Goal: Task Accomplishment & Management: Use online tool/utility

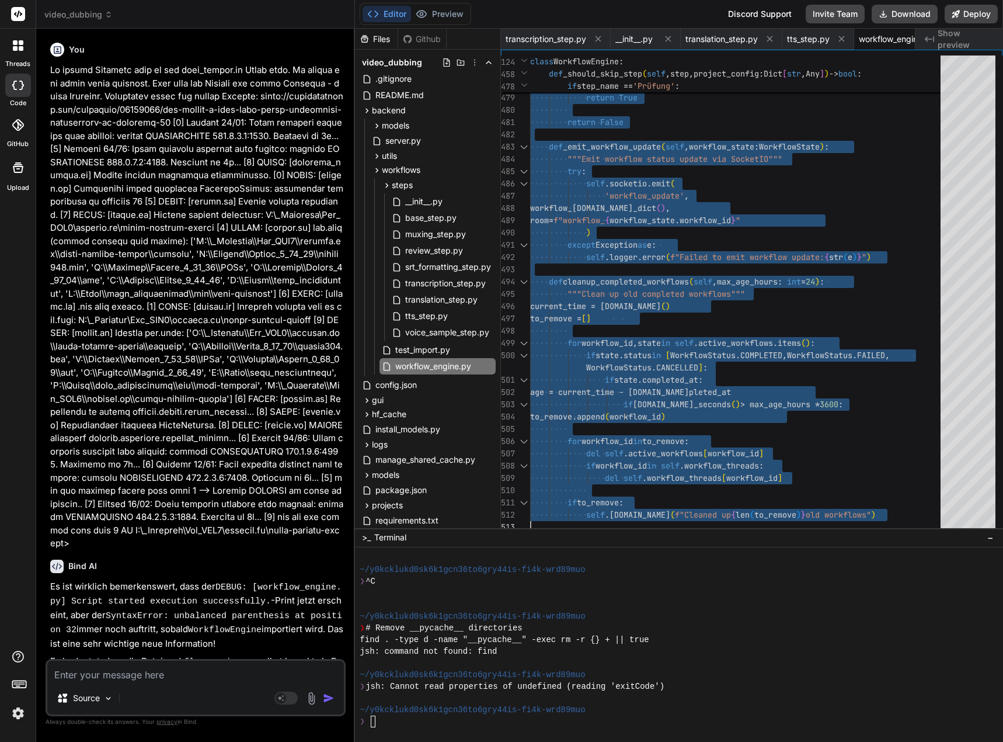
scroll to position [2441, 0]
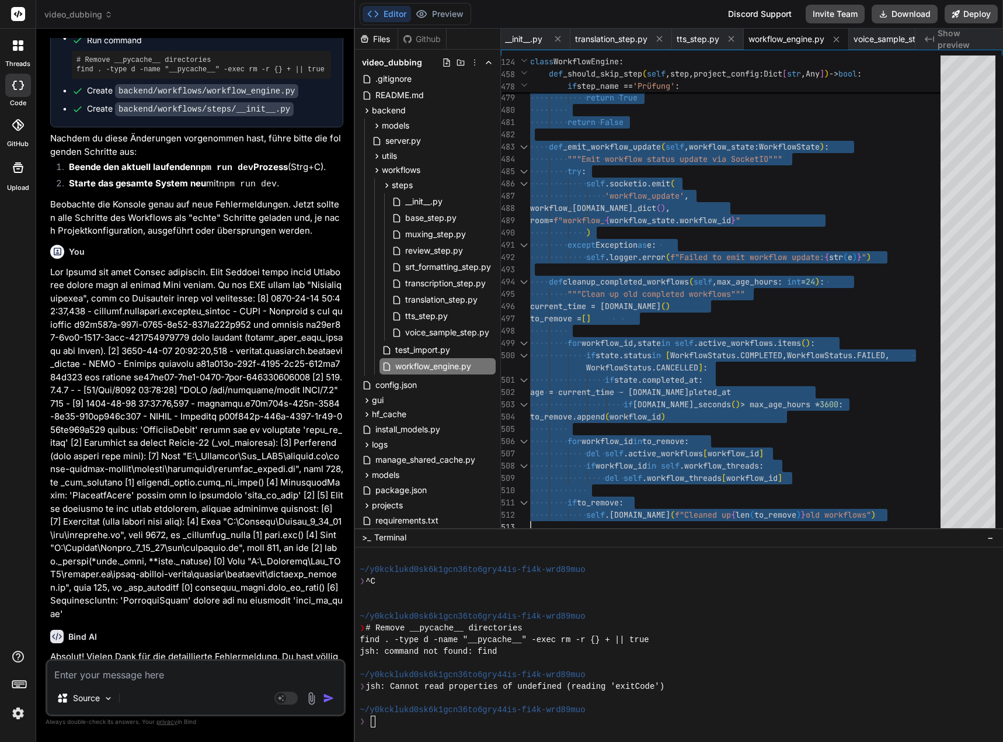
click at [135, 680] on textarea at bounding box center [195, 670] width 297 height 21
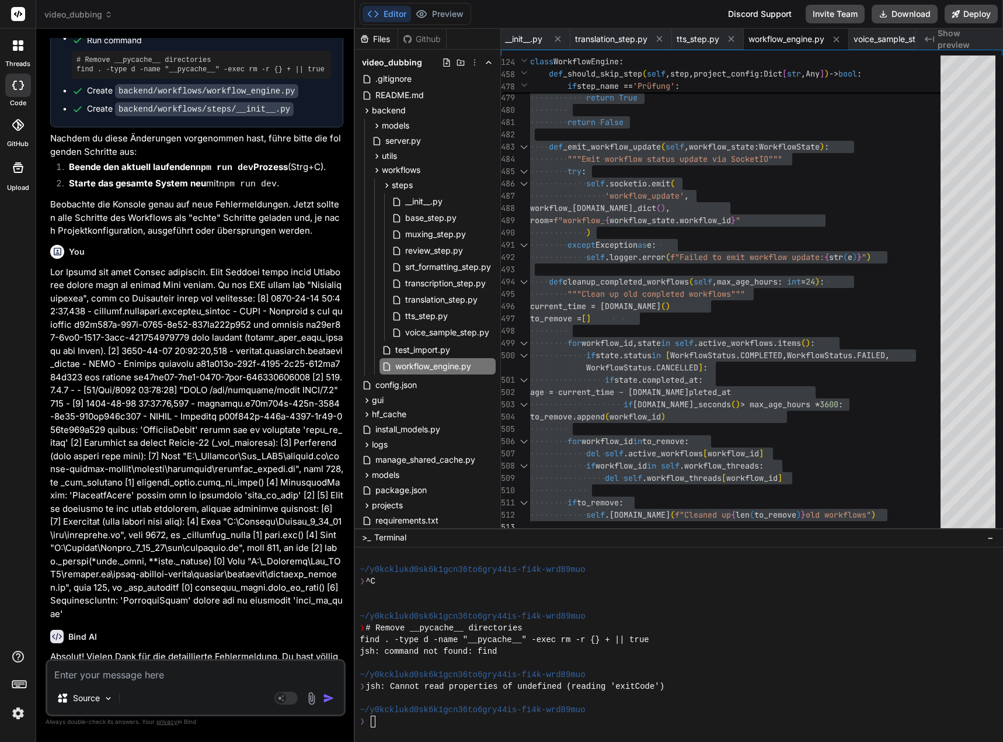
click at [114, 679] on textarea at bounding box center [195, 670] width 297 height 21
type textarea "N"
type textarea "x"
type textarea "Nu"
type textarea "x"
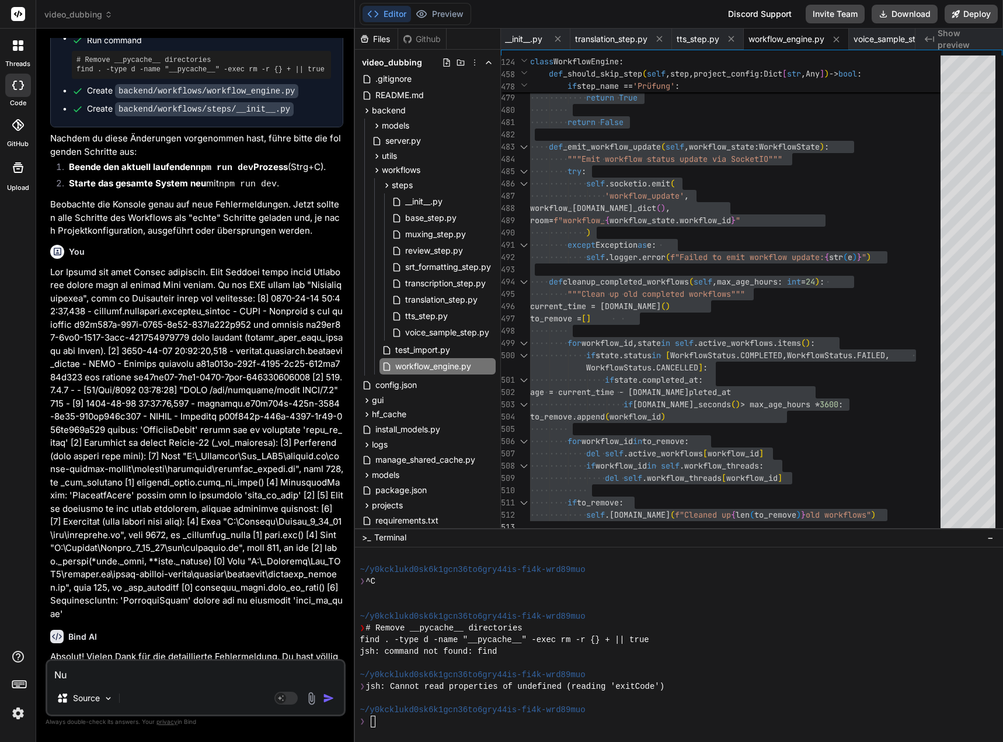
type textarea "Nun"
type textarea "x"
type textarea "Nun"
type textarea "x"
type textarea "Nun s"
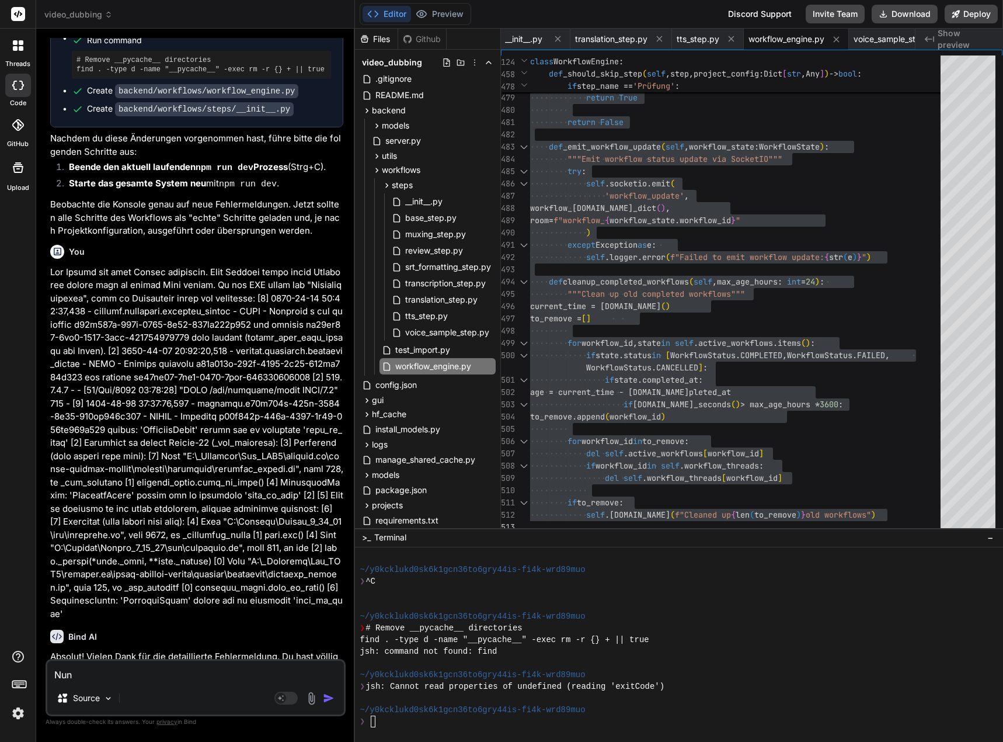
type textarea "x"
type textarea "Nun si"
type textarea "x"
type textarea "Nun sin"
type textarea "x"
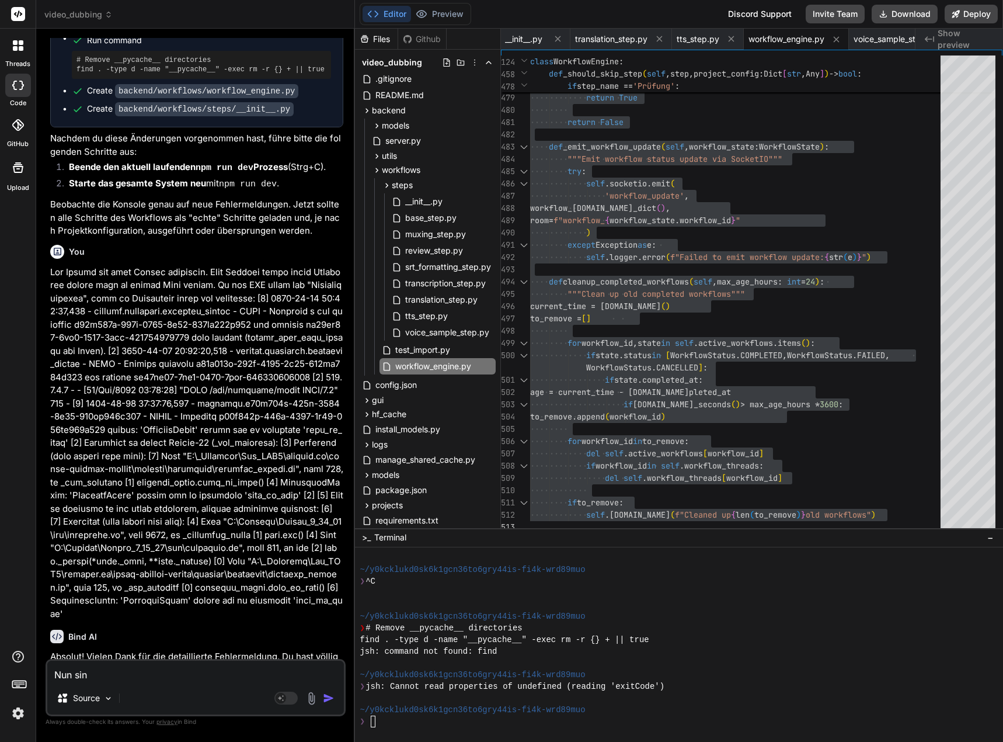
type textarea "Nun sind"
type textarea "x"
type textarea "Nun sind"
type textarea "x"
type textarea "Nun sind a"
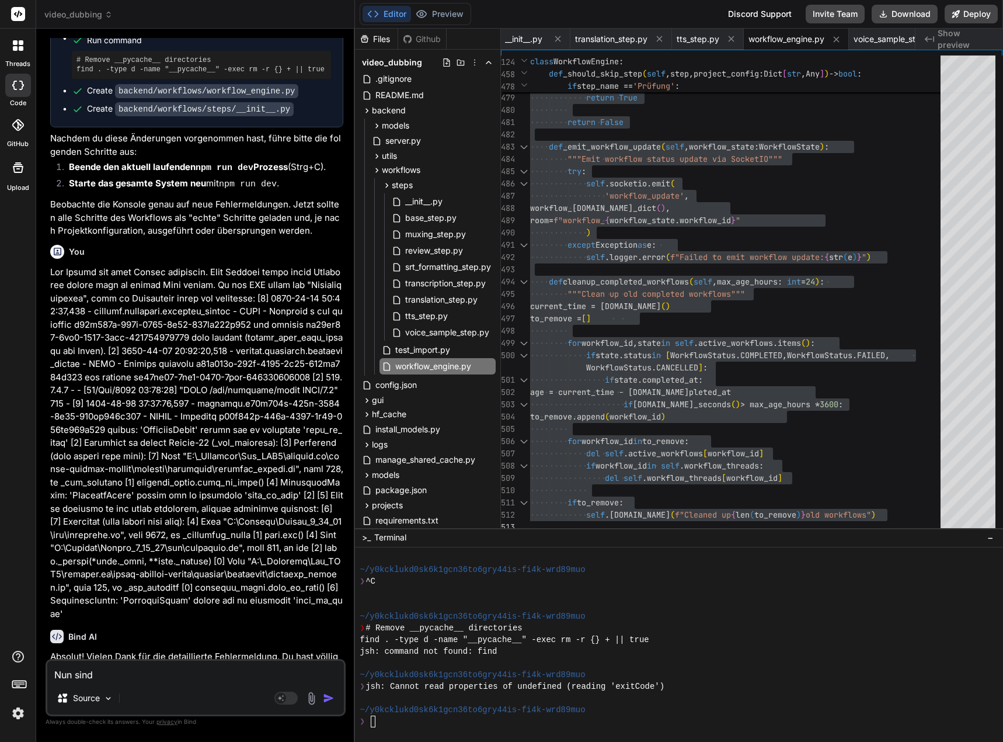
type textarea "x"
type textarea "Nun sind al"
type textarea "x"
type textarea "Nun sind all"
type textarea "x"
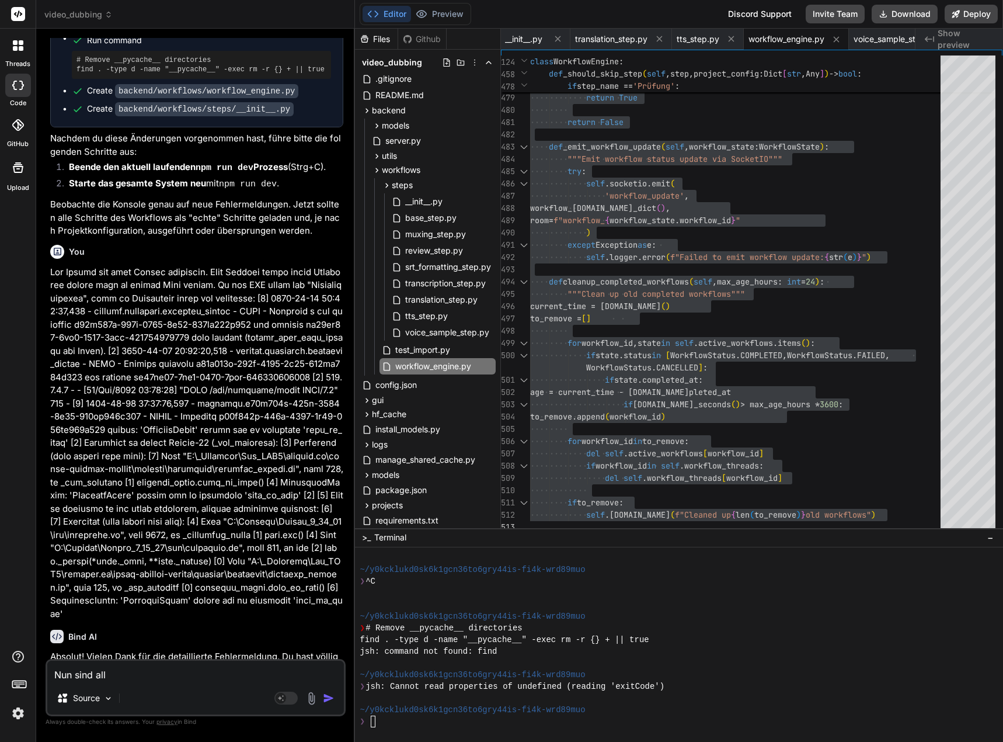
type textarea "Nun sind alle"
type textarea "x"
type textarea "Nun sind alle"
type textarea "x"
type textarea "Nun sind alle S"
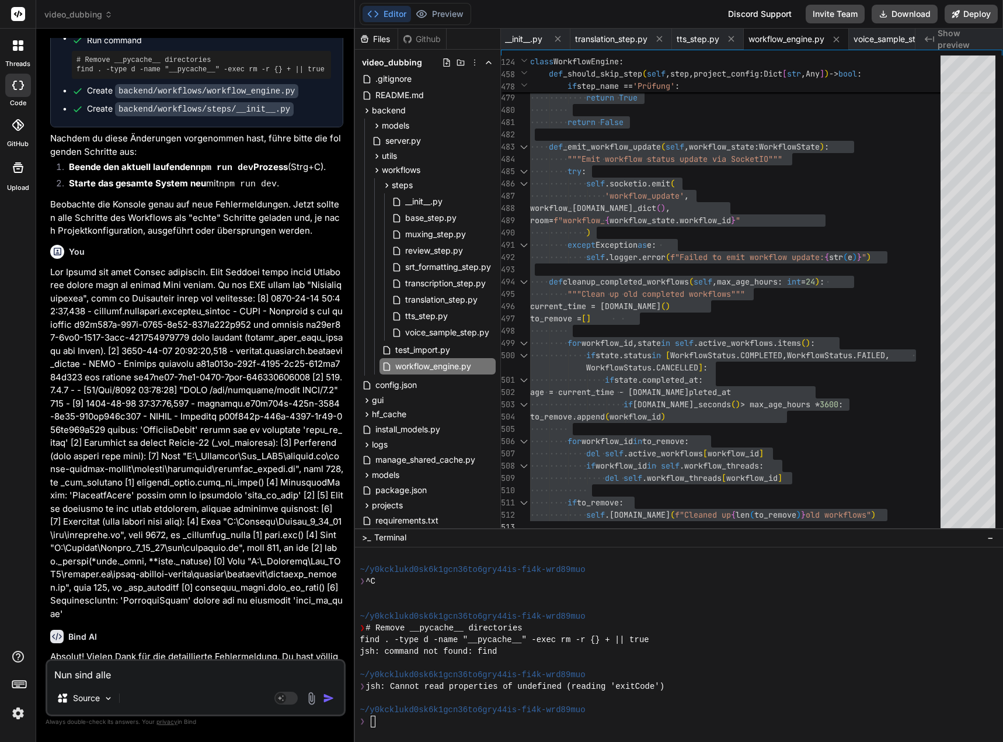
type textarea "x"
type textarea "Nun sind alle Sc"
type textarea "x"
type textarea "Nun sind alle Sch"
type textarea "x"
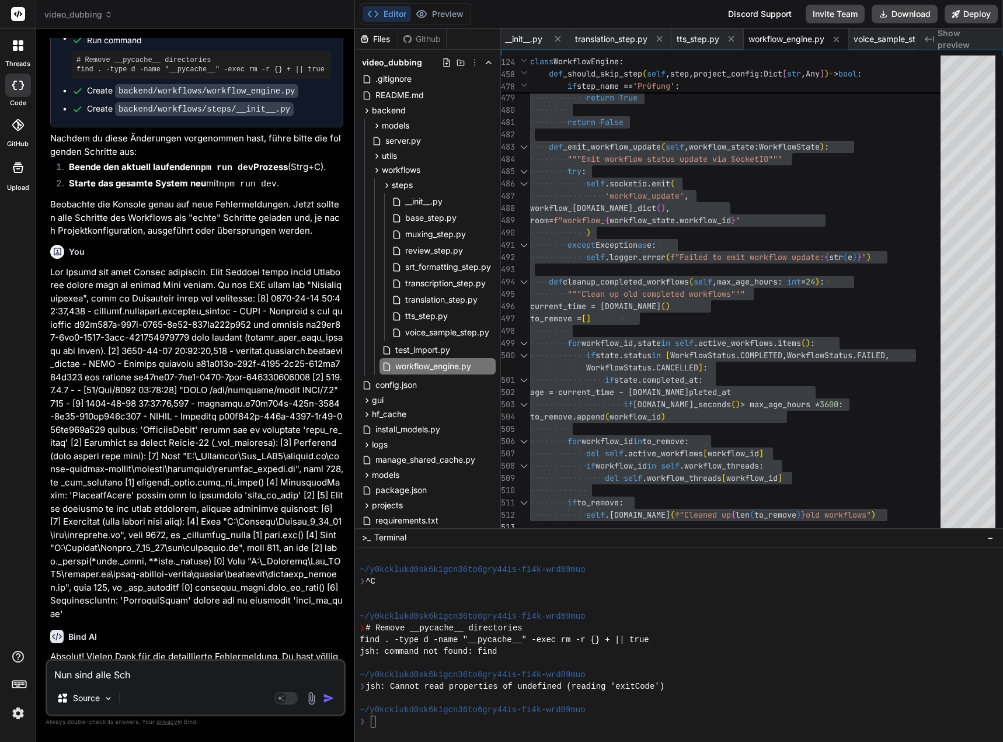
type textarea "Nun sind alle Schr"
type textarea "x"
type textarea "Nun sind alle Schri"
type textarea "x"
type textarea "Nun sind alle Schrit"
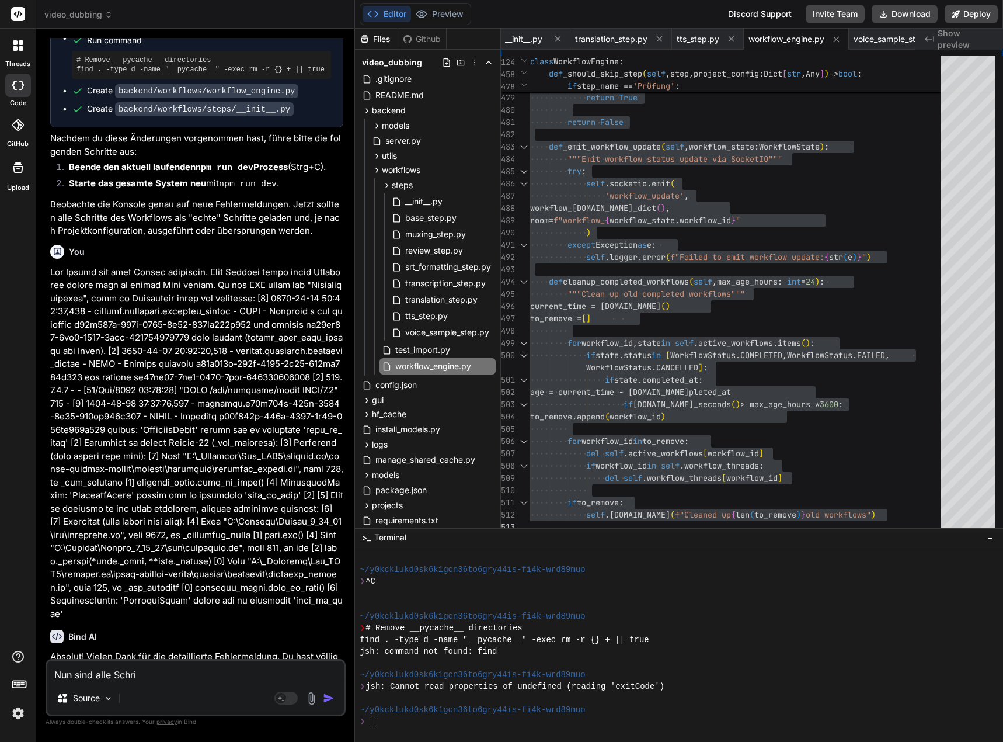
type textarea "x"
type textarea "Nun sind alle Schritt"
type textarea "x"
type textarea "Nun sind alle Schritte"
type textarea "x"
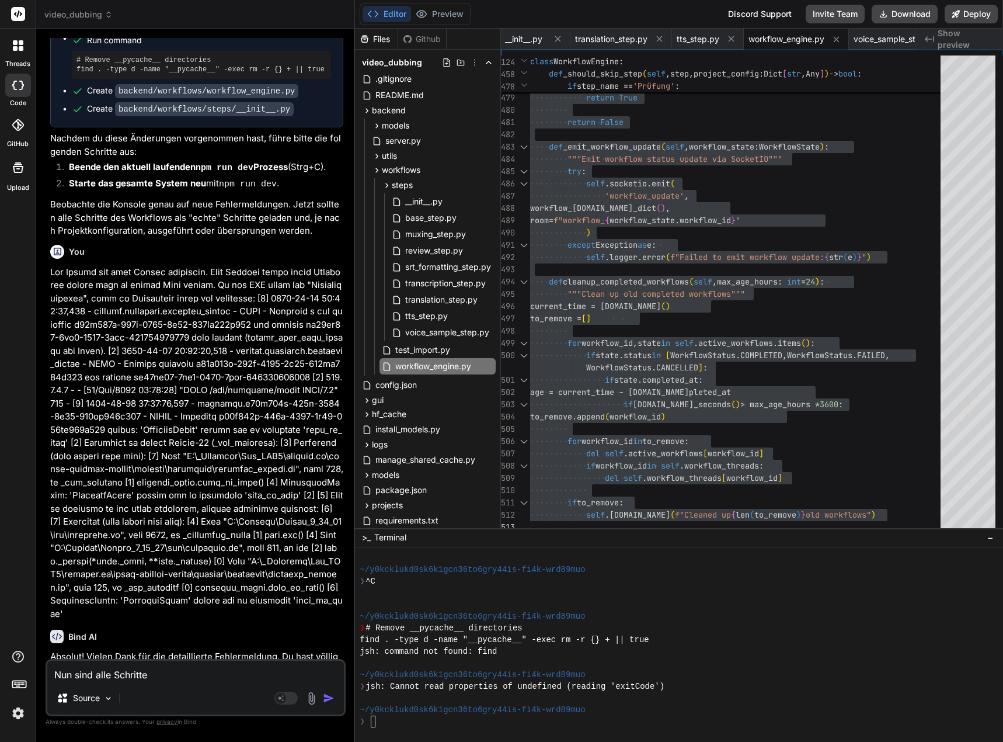
type textarea "Nun sind alle Schritte"
type textarea "x"
type textarea "Nun sind alle Schritte b"
type textarea "x"
type textarea "Nun sind alle Schritte bi"
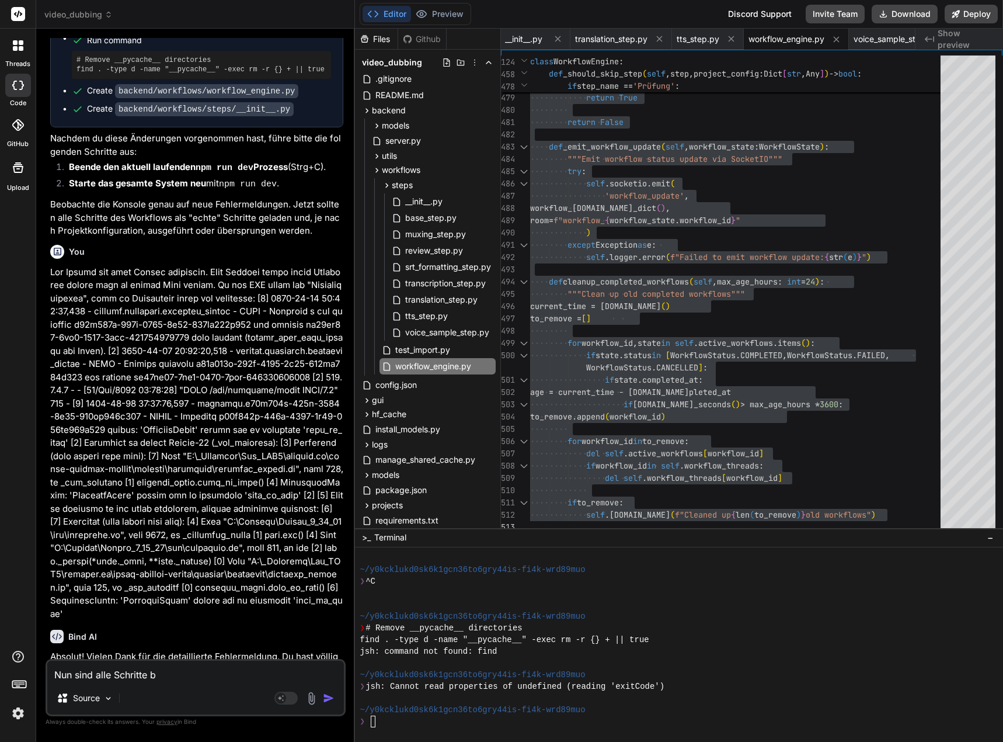
type textarea "x"
type textarea "Nun sind alle Schritte bis"
type textarea "x"
type textarea "Nun sind alle Schritte bis"
type textarea "x"
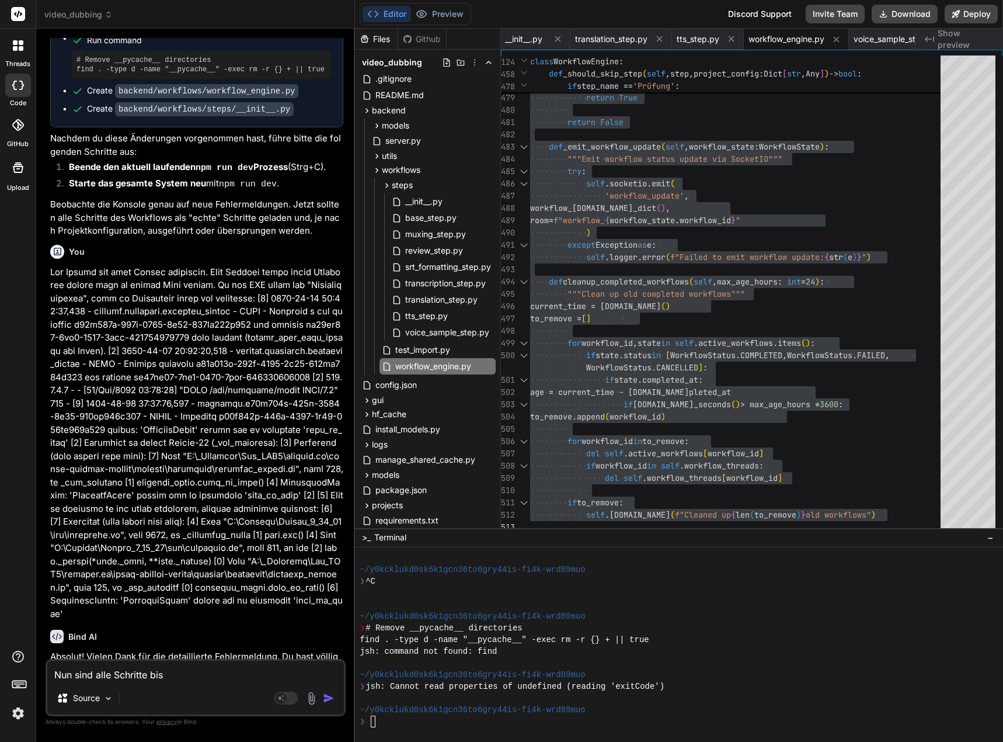
type textarea "Nun sind alle Schritte bis z"
type textarea "x"
type textarea "Nun sind alle Schritte bis zu"
type textarea "x"
type textarea "Nun sind alle Schritte bis zum"
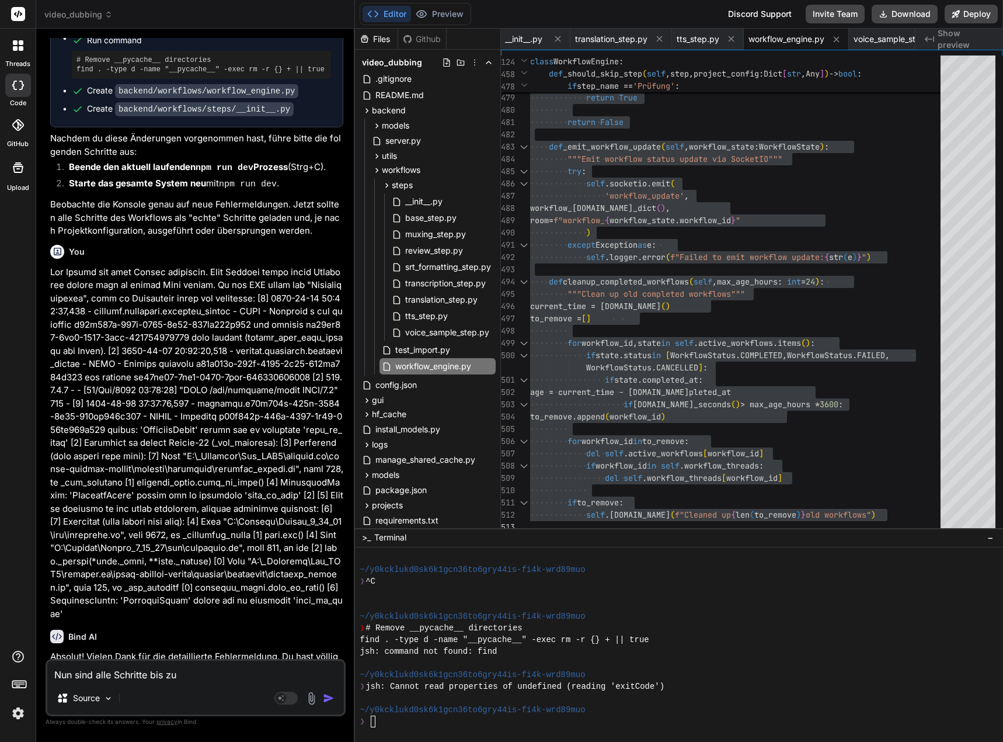
type textarea "x"
type textarea "Nun sind alle Schritte bis zum"
type textarea "x"
type textarea "Nun sind alle Schritte bis zum V"
type textarea "x"
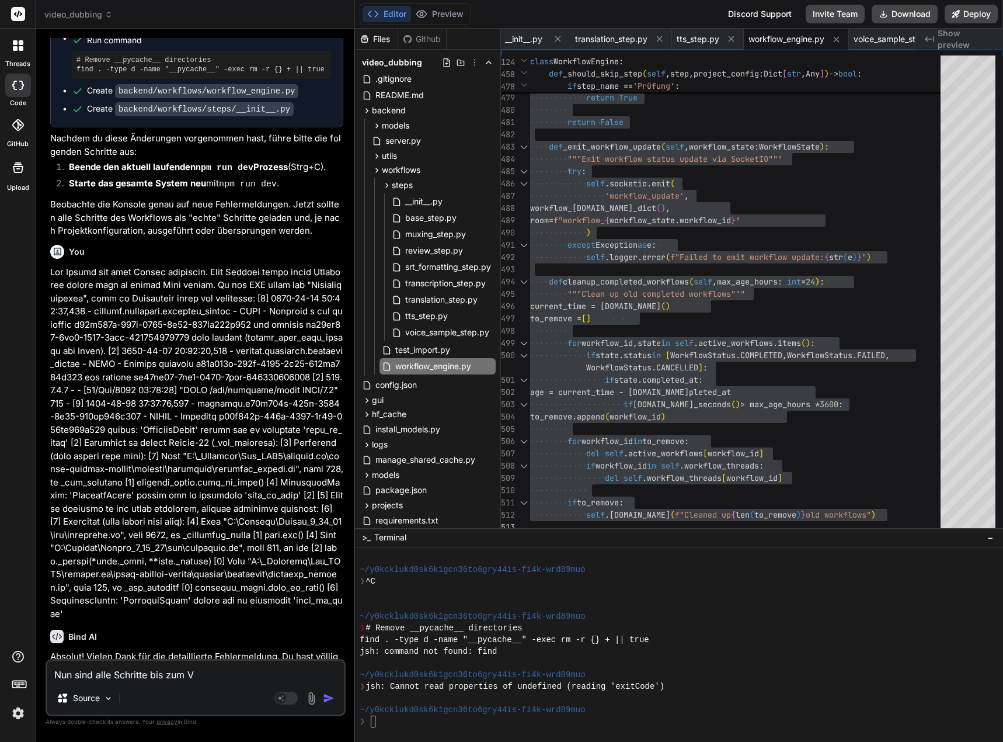
type textarea "Nun sind alle Schritte bis zum Vo"
type textarea "x"
type textarea "Nun sind alle Schritte bis zum Voi"
type textarea "x"
type textarea "Nun sind alle Schritte bis zum Voic"
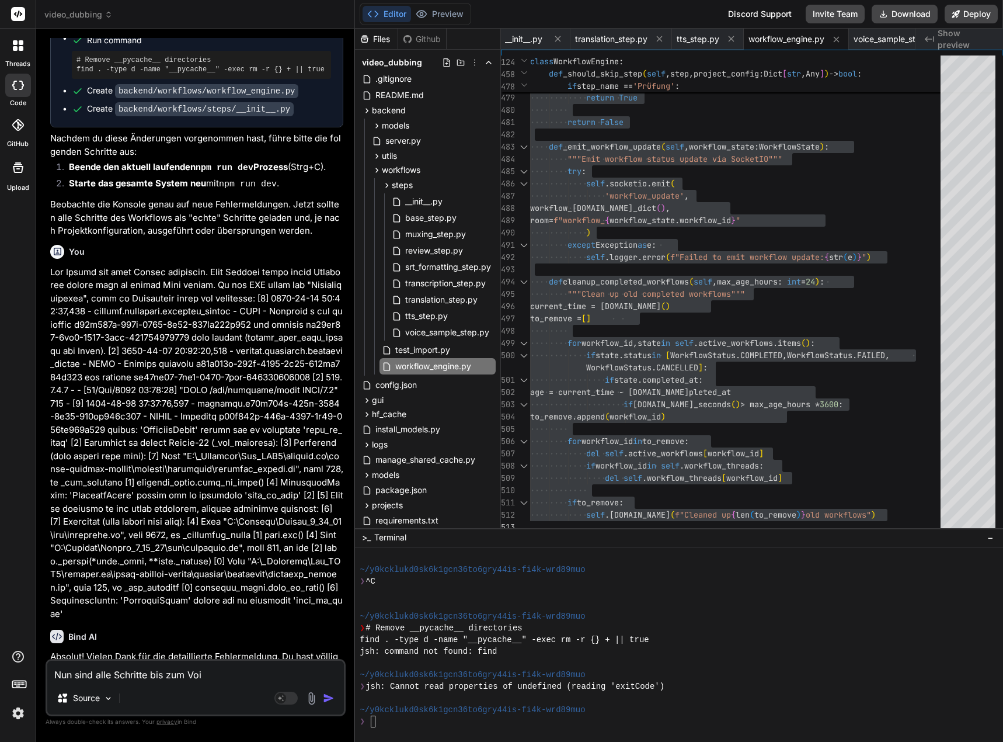
type textarea "x"
type textarea "Nun sind alle Schritte bis zum Voice"
type textarea "x"
type textarea "Nun sind alle Schritte bis zum VoiceO"
type textarea "x"
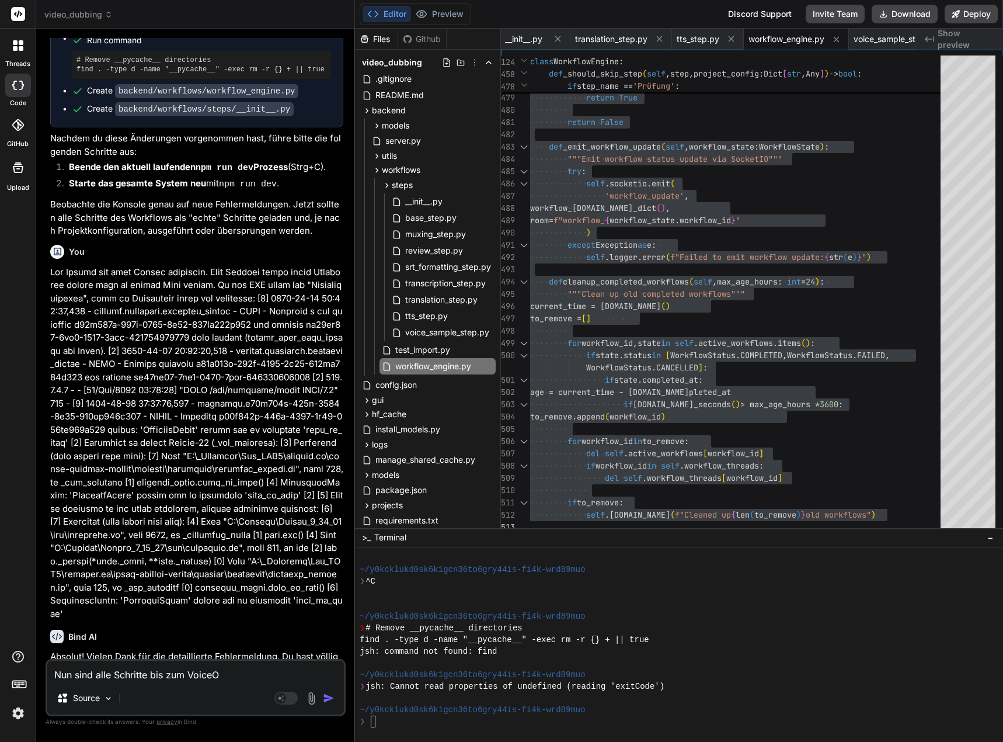
type textarea "Nun sind alle Schritte bis zum VoiceOv"
type textarea "x"
type textarea "Nun sind alle Schritte bis zum VoiceOve"
type textarea "x"
type textarea "Nun sind alle Schritte bis zum VoiceOver"
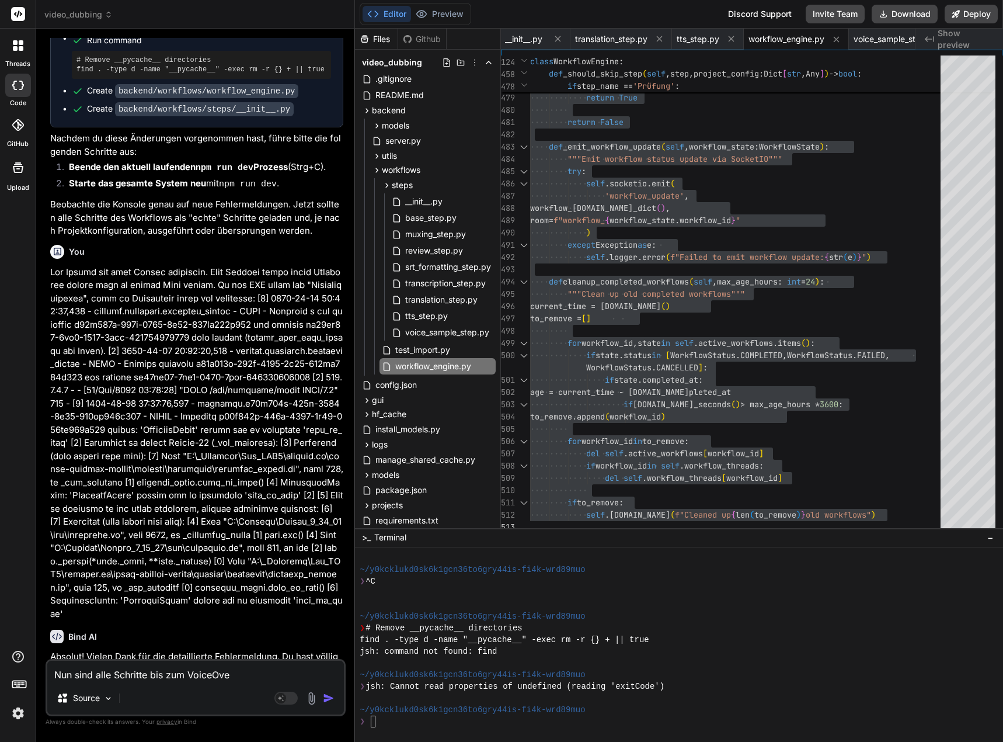
type textarea "x"
type textarea "Nun sind alle Schritte bis zum VoiceOver"
type textarea "x"
type textarea "Nun sind alle Schritte bis zum VoiceOver d"
type textarea "x"
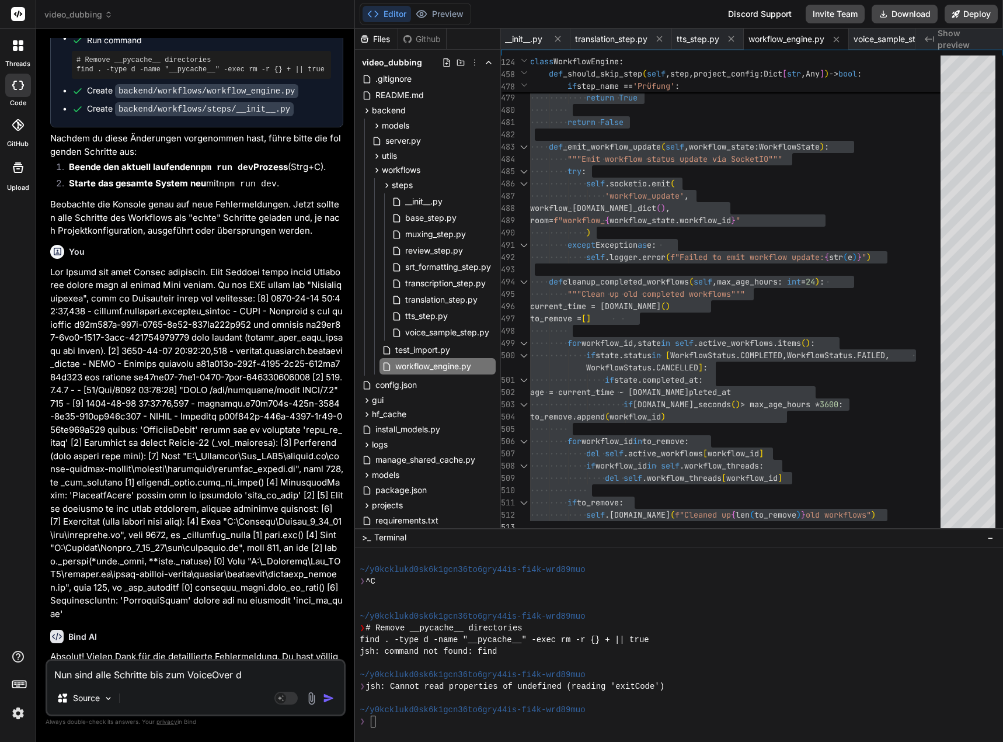
type textarea "Nun sind alle Schritte bis zum VoiceOver du"
type textarea "x"
type textarea "Nun sind alle Schritte bis zum VoiceOver dur"
type textarea "x"
type textarea "Nun sind alle Schritte bis zum VoiceOver durc"
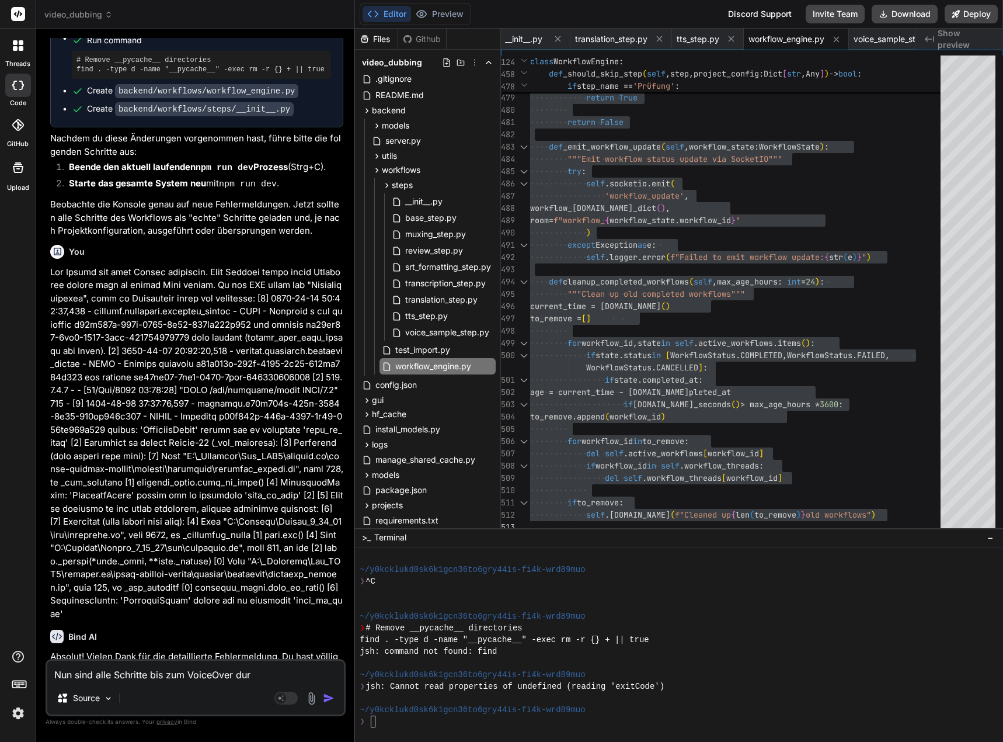
type textarea "x"
type textarea "Nun sind alle Schritte bis zum VoiceOver durch"
type textarea "x"
type textarea "Nun sind alle Schritte bis zum VoiceOver durchg"
type textarea "x"
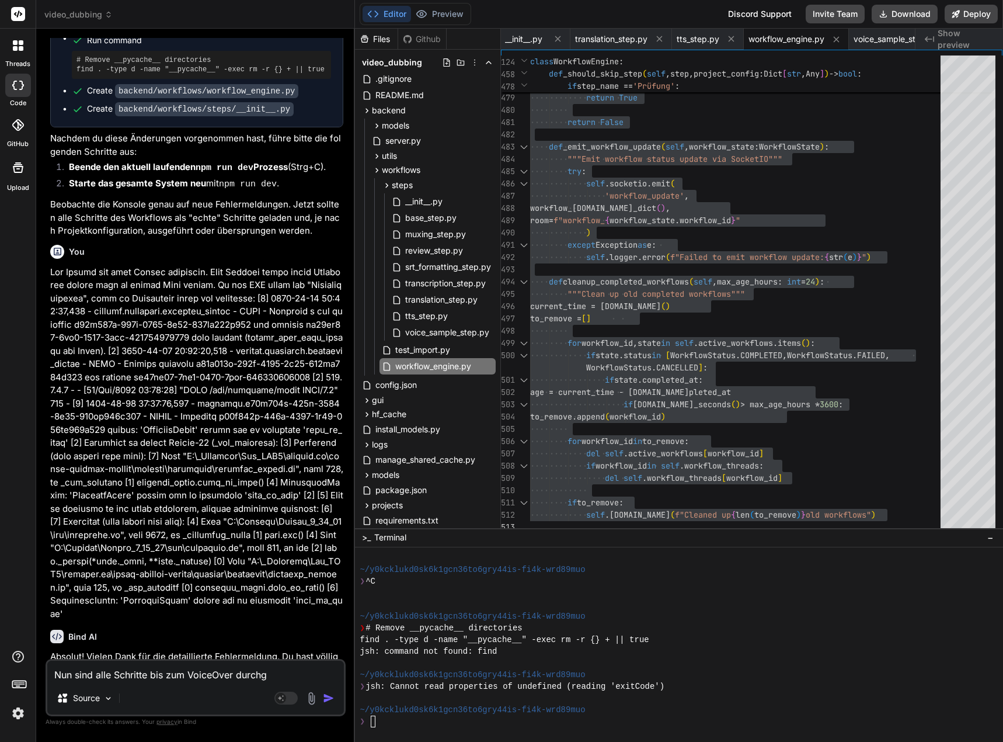
type textarea "Nun sind alle Schritte bis zum VoiceOver durchge"
type textarea "x"
type textarea "Nun sind alle Schritte bis zum VoiceOver durchgel"
type textarea "x"
type textarea "Nun sind alle Schritte bis zum VoiceOver durchgela"
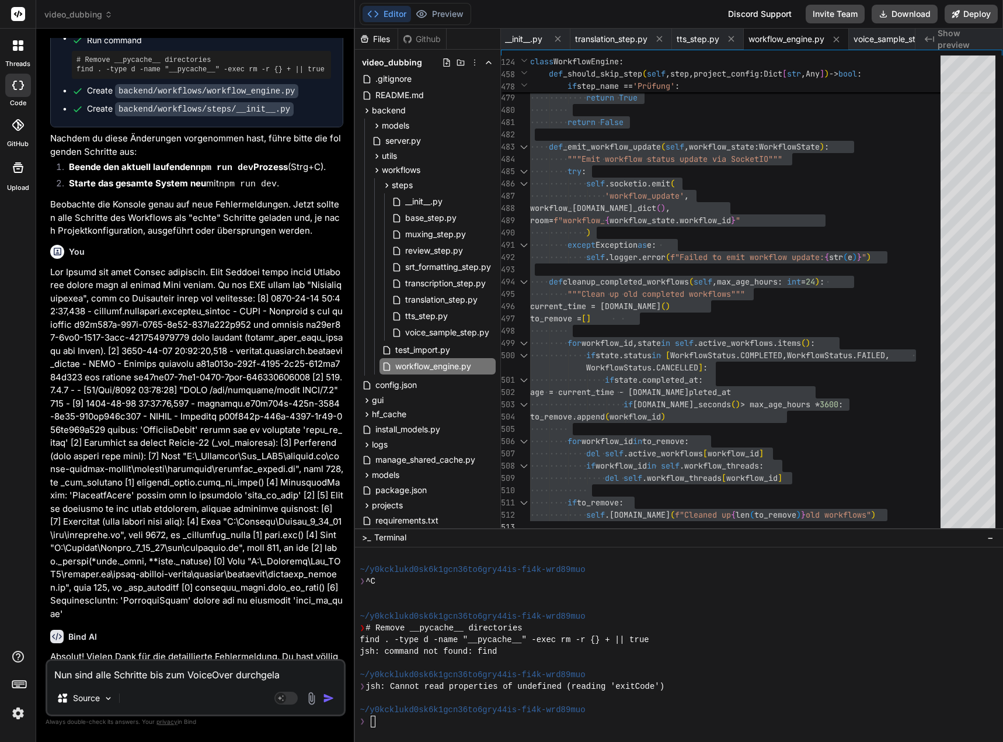
type textarea "x"
type textarea "Nun sind alle Schritte bis zum VoiceOver durchgelau"
type textarea "x"
type textarea "Nun sind alle Schritte bis zum VoiceOver durchgelauf"
type textarea "x"
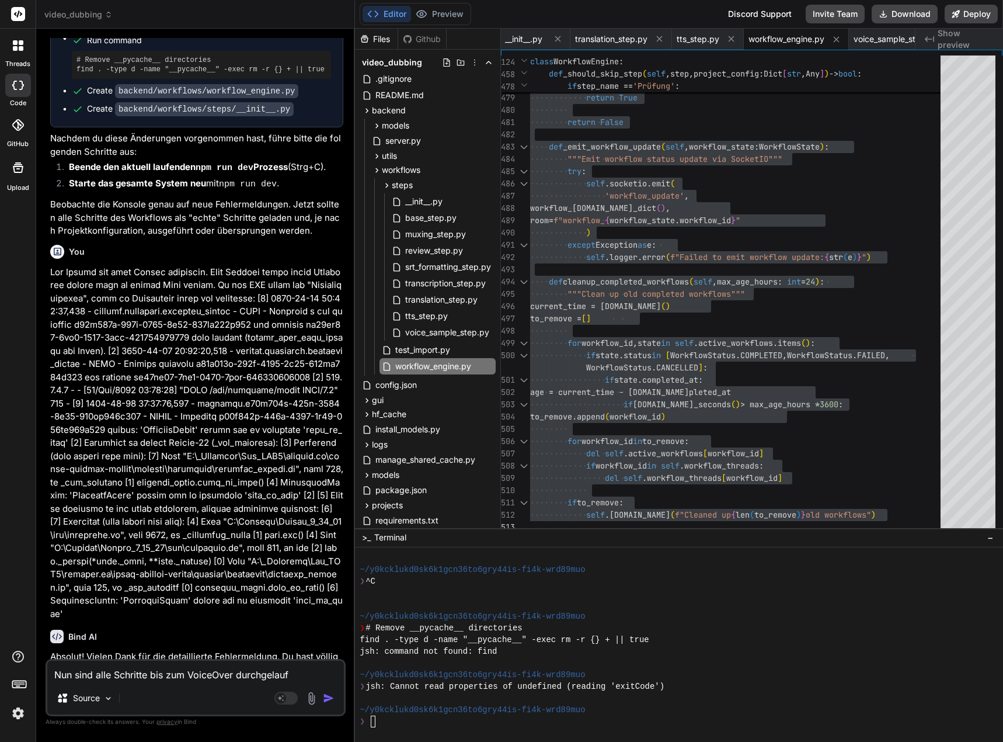
type textarea "Nun sind alle Schritte bis zum VoiceOver durchgelaufe"
type textarea "x"
type textarea "Nun sind alle Schritte bis zum VoiceOver durchgelaufen"
type textarea "x"
type textarea "Nun sind alle Schritte bis zum VoiceOver durchgelaufen."
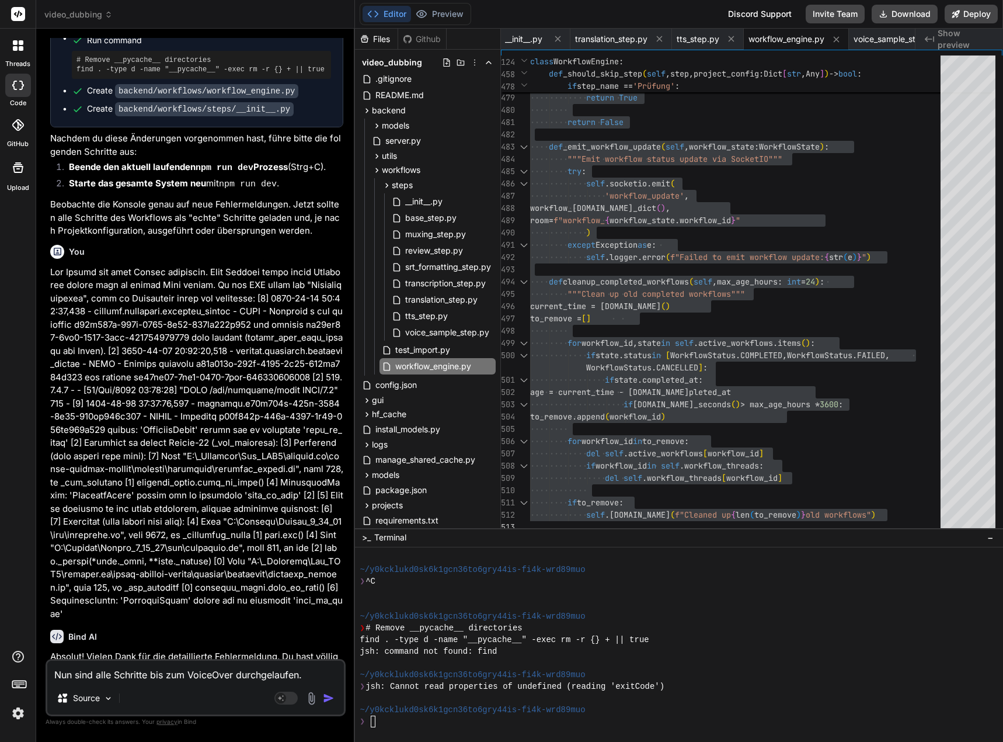
type textarea "x"
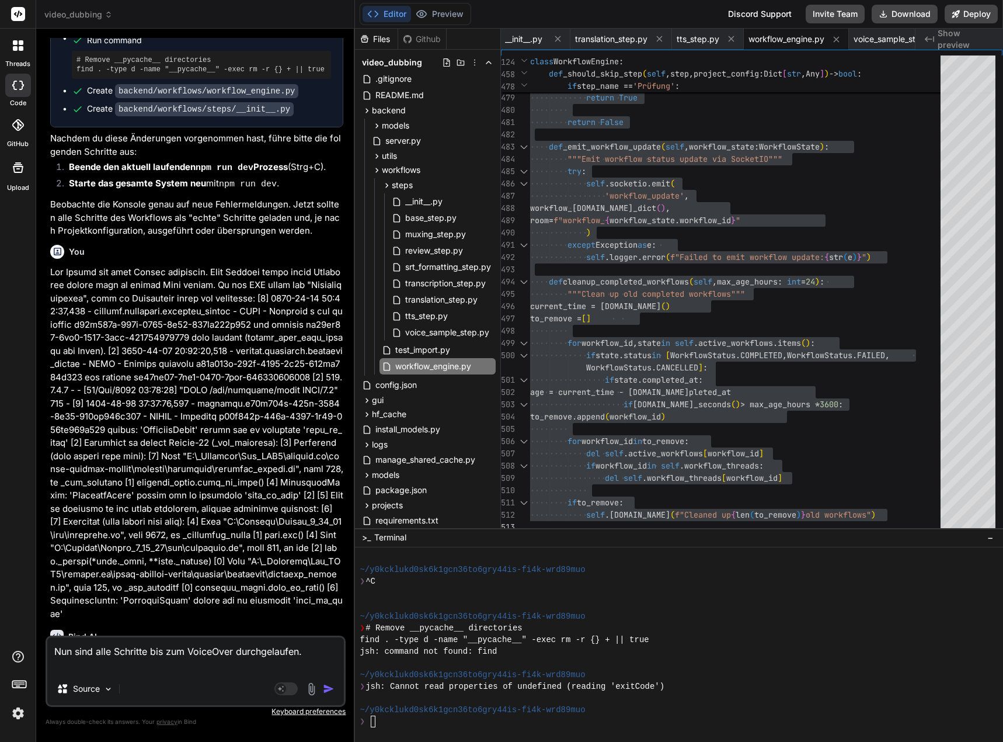
type textarea "Nun sind alle Schritte bis zum VoiceOver durchgelaufen."
type textarea "x"
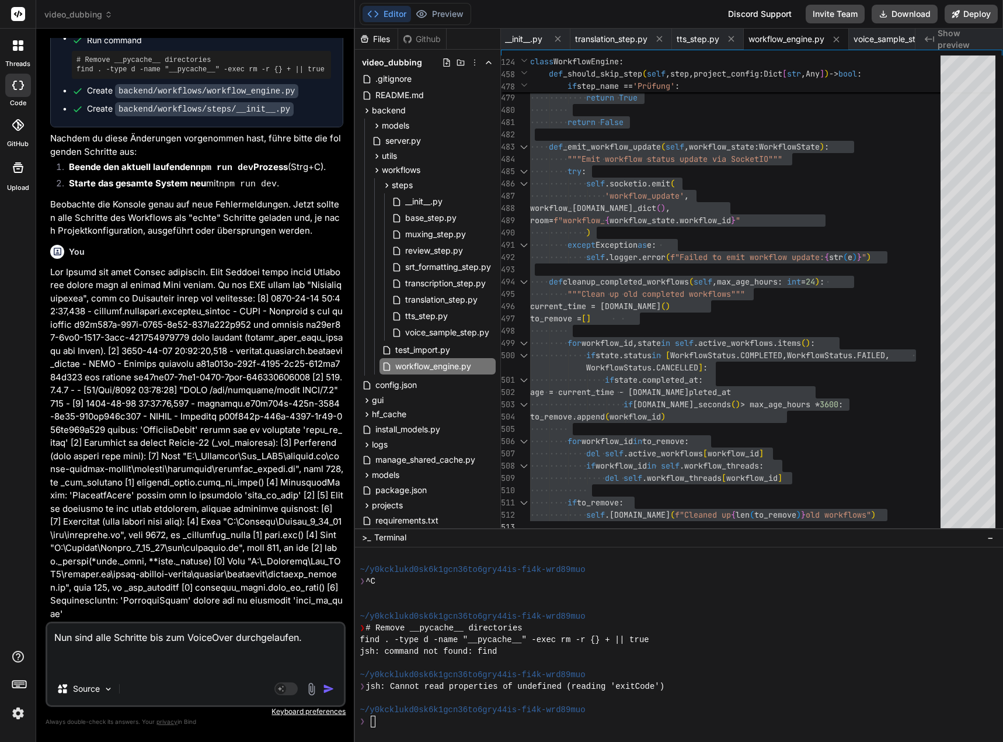
paste textarea "[3] LOREM IPSUMDOLOR: Sitametc adi 'elit' seddoeius te inci-utlabore: Etdo [0] …"
type textarea "Lor ipsu dolo Sitametc adi eli SeddoEius temporincidid. [6] UTLAB ETDOLOREMA: A…"
type textarea "x"
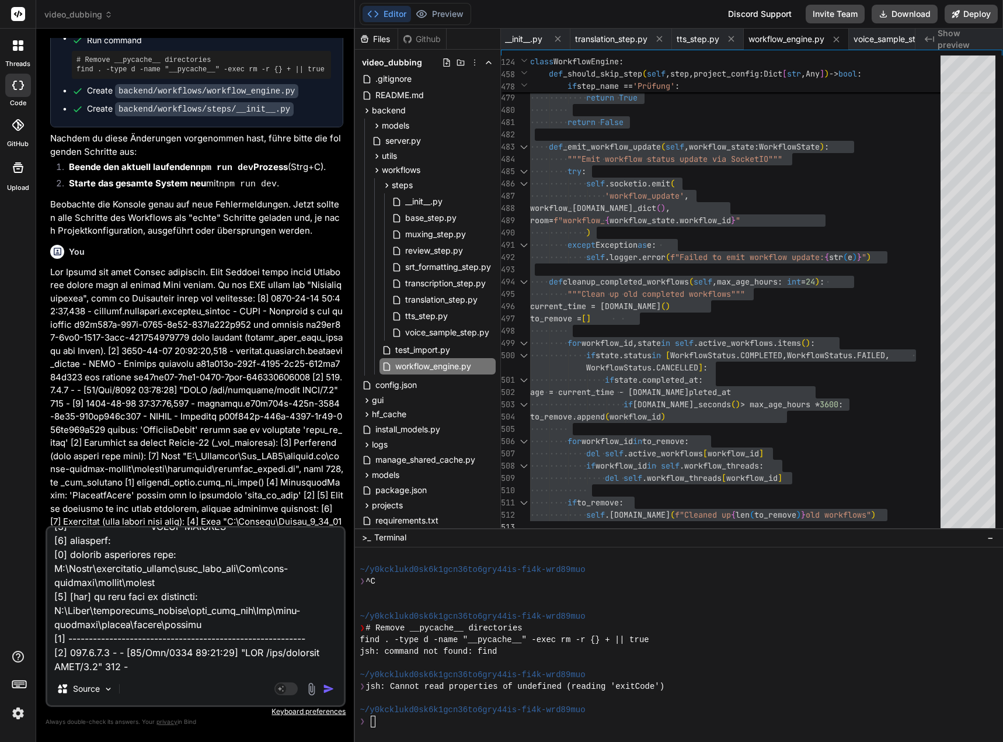
scroll to position [0, 0]
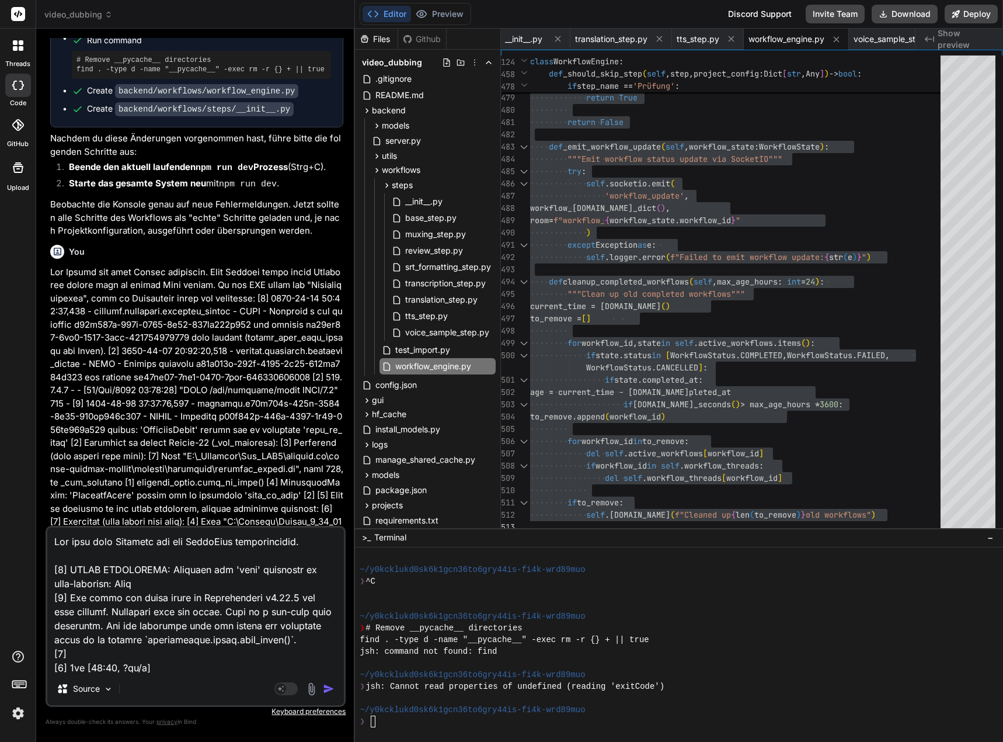
click at [312, 542] on textarea at bounding box center [195, 599] width 297 height 145
type textarea "Lor ipsu dolo Sitametc adi eli SeddoEius temporincidid. [5] UTLAB ETDOLOREMA: A…"
type textarea "x"
type textarea "Lor ipsu dolo Sitametc adi eli SeddoEius temporincidid. U [4] LABOR ETDOLOREMA:…"
type textarea "x"
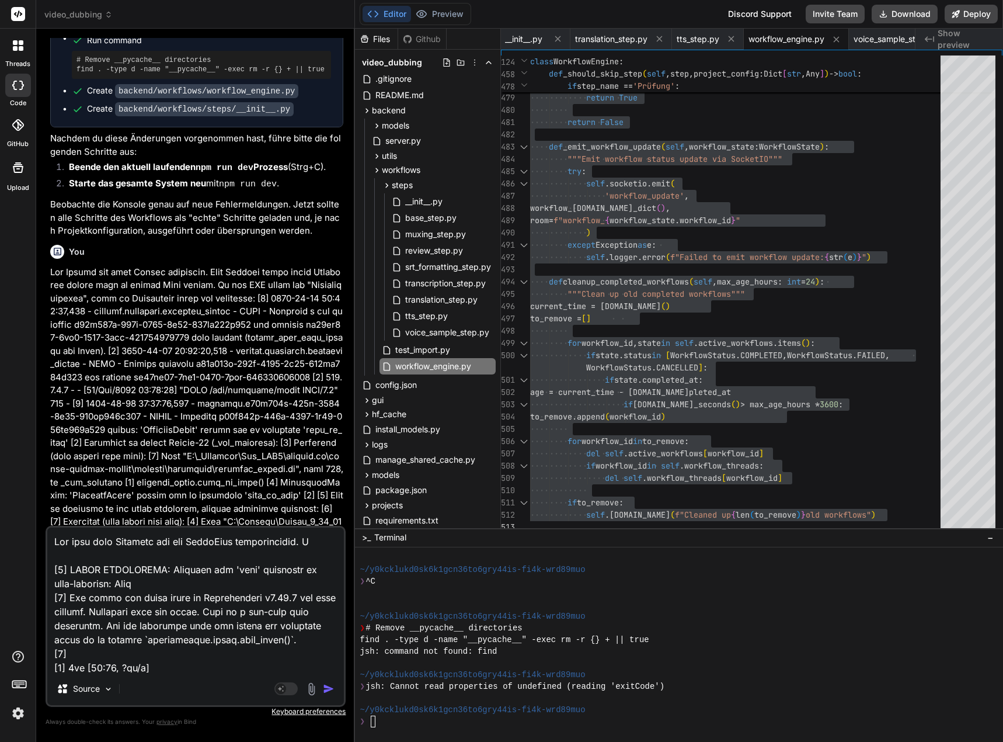
type textarea "Lor ipsu dolo Sitametc adi eli SeddoEius temporincidid. Ut [8] LABOR ETDOLOREMA…"
type textarea "x"
type textarea "Lor ipsu dolo Sitametc adi eli SeddoEius temporincidid. Ut [8] LABOR ETDOLOREMA…"
type textarea "x"
type textarea "Lor ipsu dolo Sitametc adi eli SeddoEius temporincidid. Ut L [7] ETDOL MAGNAALI…"
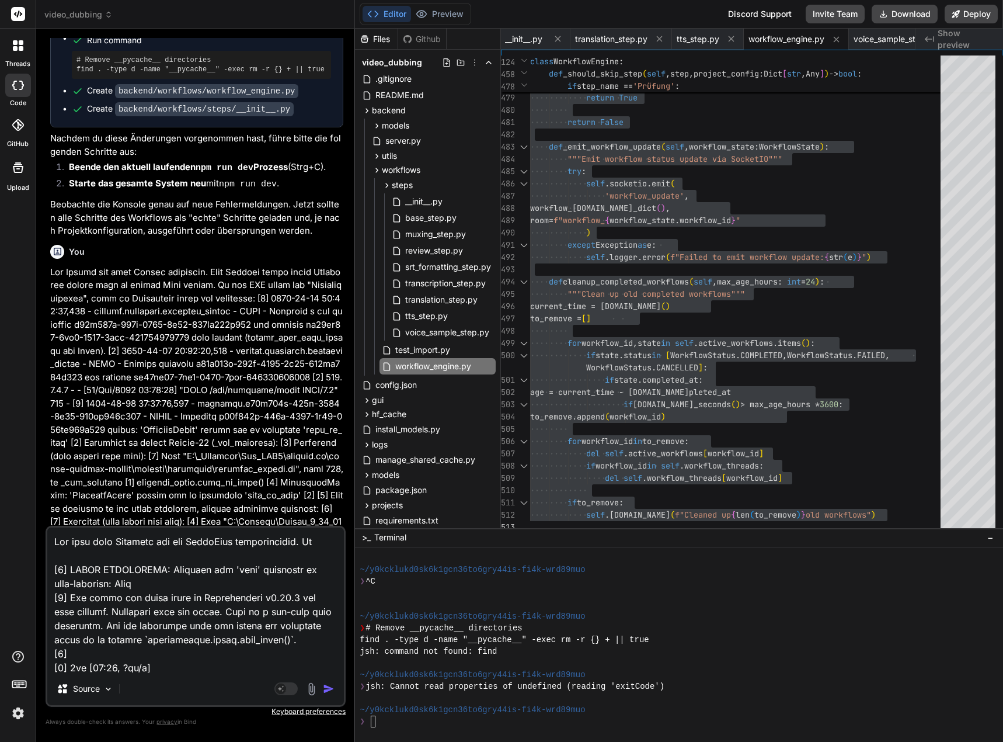
type textarea "x"
type textarea "Lor ipsu dolo Sitametc adi eli SeddoEius temporincidid. Ut LA [8] ETDOL MAGNAAL…"
type textarea "x"
type textarea "Lor ipsu dolo Sitametc adi eli SeddoEius temporincidid. Ut LAB [5] ETDOL MAGNAA…"
type textarea "x"
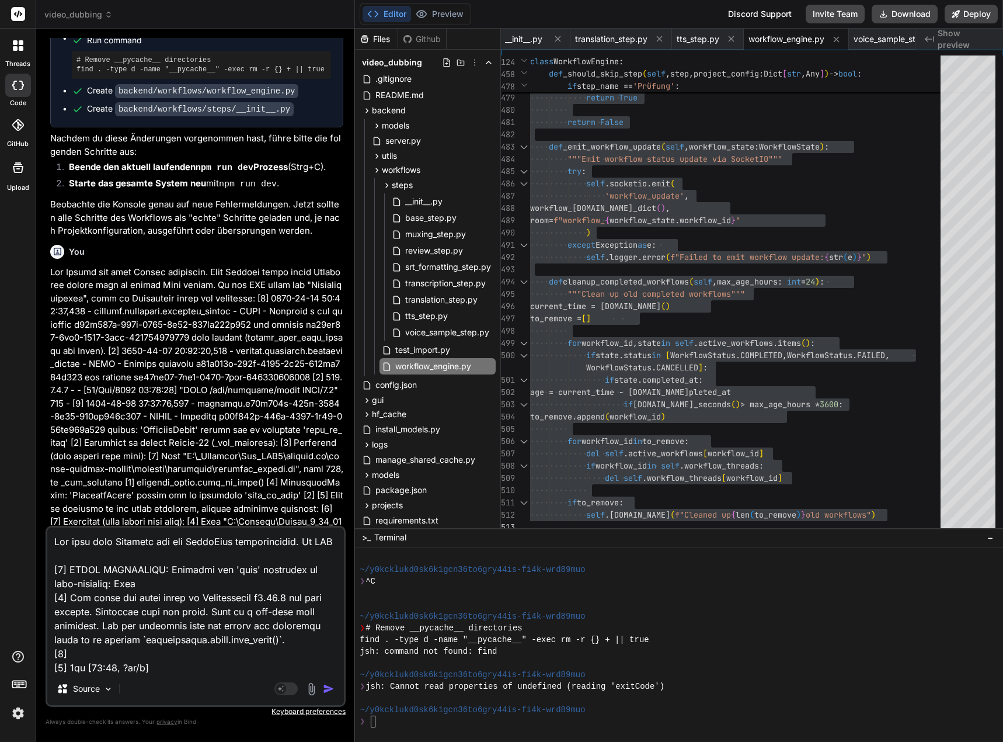
type textarea "Lor ipsu dolo Sitametc adi eli SeddoEius temporincidid. Ut LAB [2] ETDOL MAGNAA…"
type textarea "x"
type textarea "Lor ipsu dolo Sitametc adi eli SeddoEius temporincidid. Ut LAB E [8] DOLOR MAGN…"
type textarea "x"
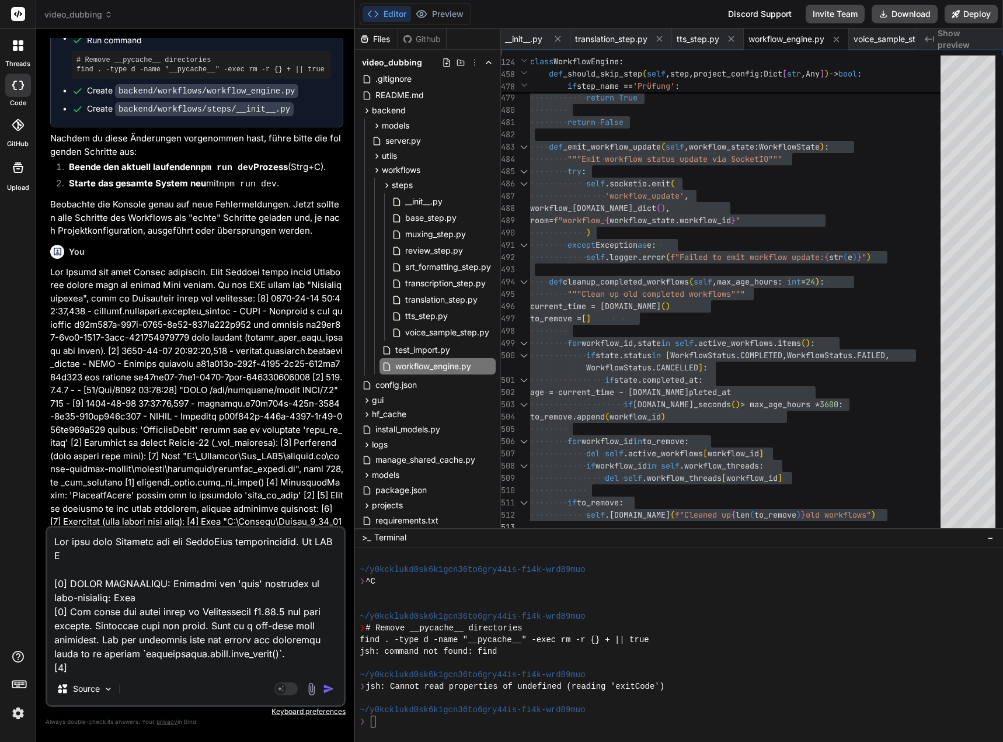
type textarea "Lor ipsu dolo Sitametc adi eli SeddoEius temporincidid. Ut LAB Et [6] DOLOR MAG…"
type textarea "x"
type textarea "Lor ipsu dolo Sitametc adi eli SeddoEius temporincidid. Ut LAB E [8] DOLOR MAGN…"
type textarea "x"
type textarea "Lor ipsu dolo Sitametc adi eli SeddoEius temporincidid. Ut LAB [2] ETDOL MAGNAA…"
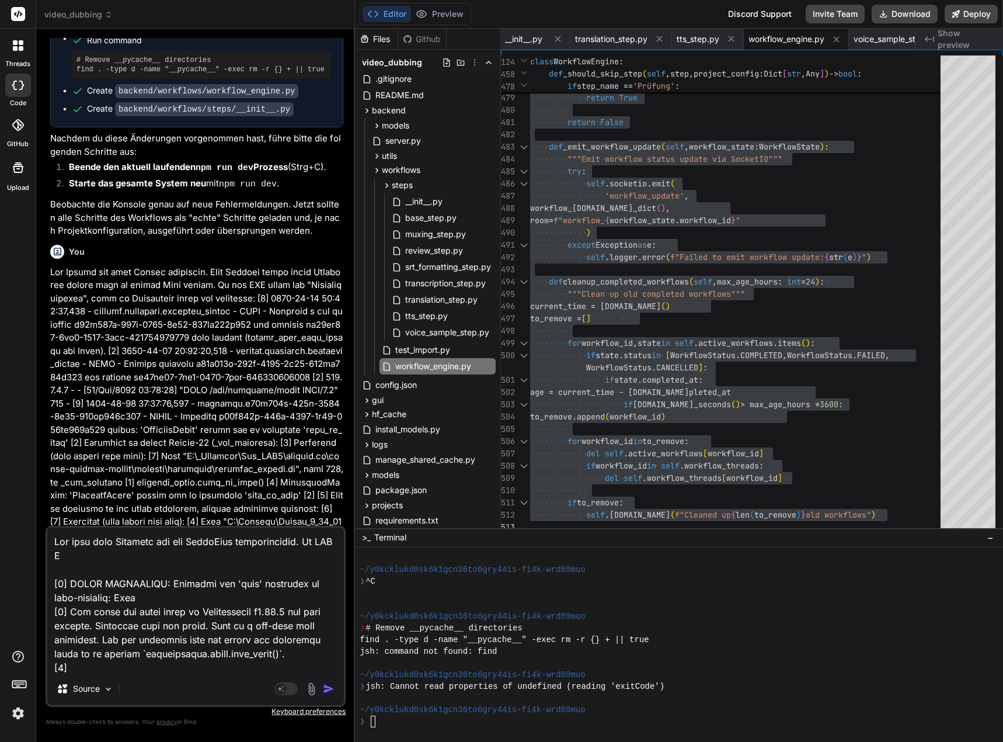
type textarea "x"
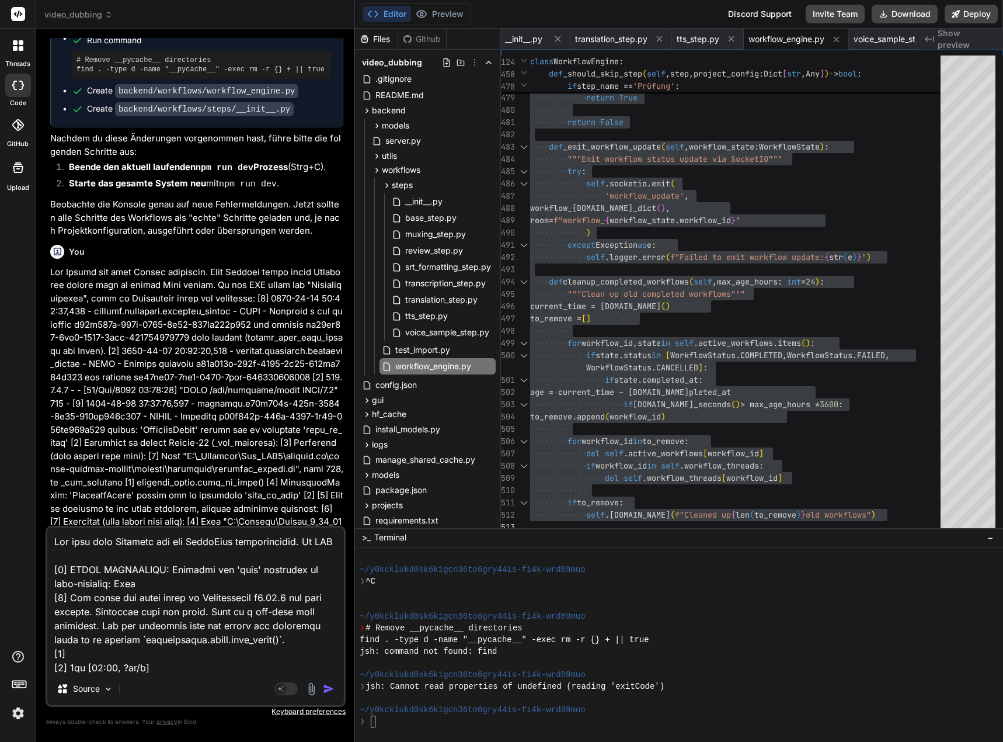
type textarea "Lor ipsu dolo Sitametc adi eli SeddoEius temporincidid. Ut LAB E [3] DOLOR MAGN…"
type textarea "x"
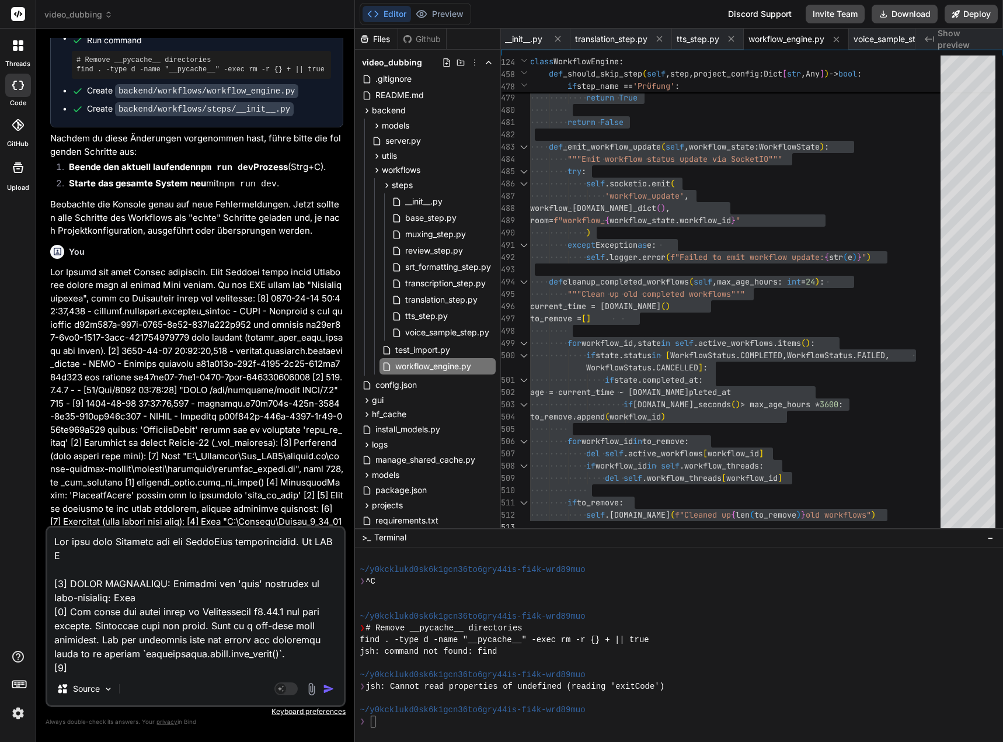
type textarea "Lor ipsu dolo Sitametc adi eli SeddoEius temporincidid. Ut LAB Et [3] DOLOR MAG…"
type textarea "x"
type textarea "Lor ipsu dolo Sitametc adi eli SeddoEius temporincidid. Ut LAB Etd [3] MAGNA AL…"
type textarea "x"
type textarea "Lor ipsu dolo Sitametc adi eli SeddoEius temporincidid. Ut LAB Etdo [5] MAGNA A…"
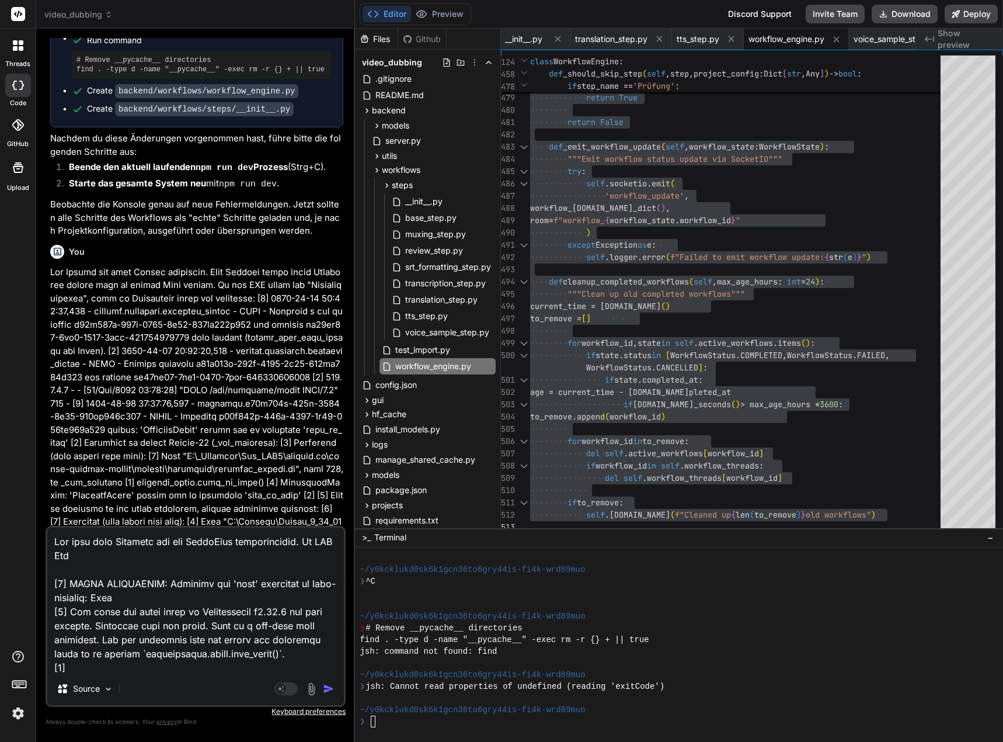
type textarea "x"
type textarea "Lor ipsu dolo Sitametc adi eli SeddoEius temporincidid. Ut LAB Etd [3] MAGNA AL…"
type textarea "x"
type textarea "Lor ipsu dolo Sitametc adi eli SeddoEius temporincidid. Ut LAB Etdo [1] MAGNA A…"
type textarea "x"
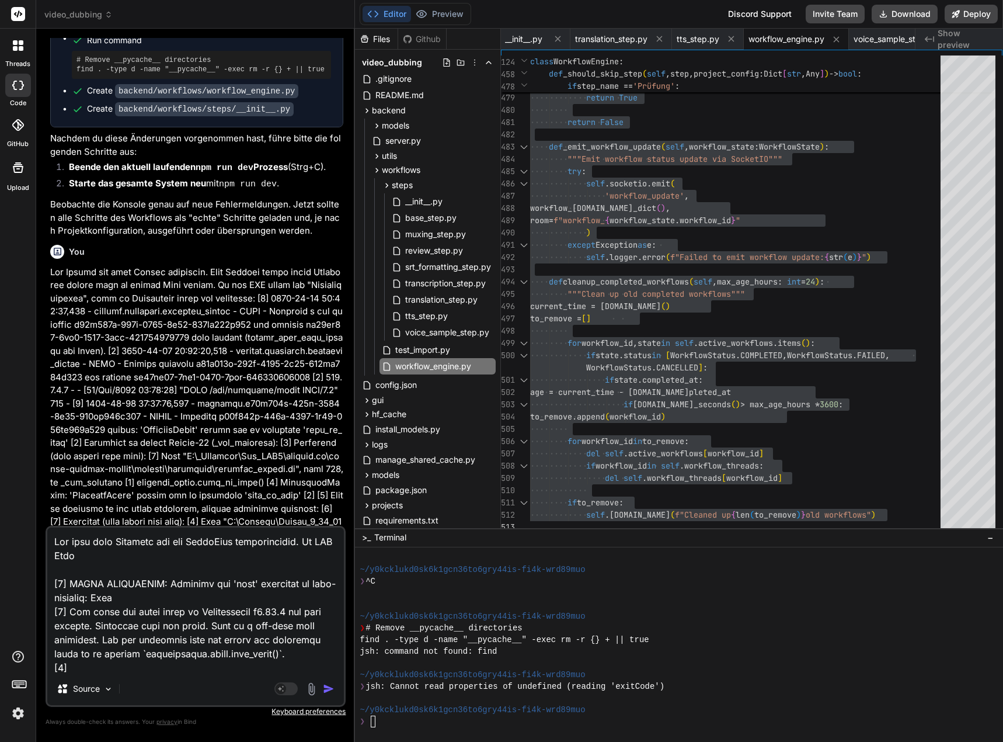
type textarea "Lor ipsu dolo Sitametc adi eli SeddoEius temporincidid. Ut LAB Etdo [3] MAGNA A…"
type textarea "x"
type textarea "Lor ipsu dolo Sitametc adi eli SeddoEius temporincidid. Ut LAB Etdo m [5] ALIQU…"
type textarea "x"
type textarea "Lor ipsu dolo Sitametc adi eli SeddoEius temporincidid. Ut LAB Etdo ma [1] ALIQ…"
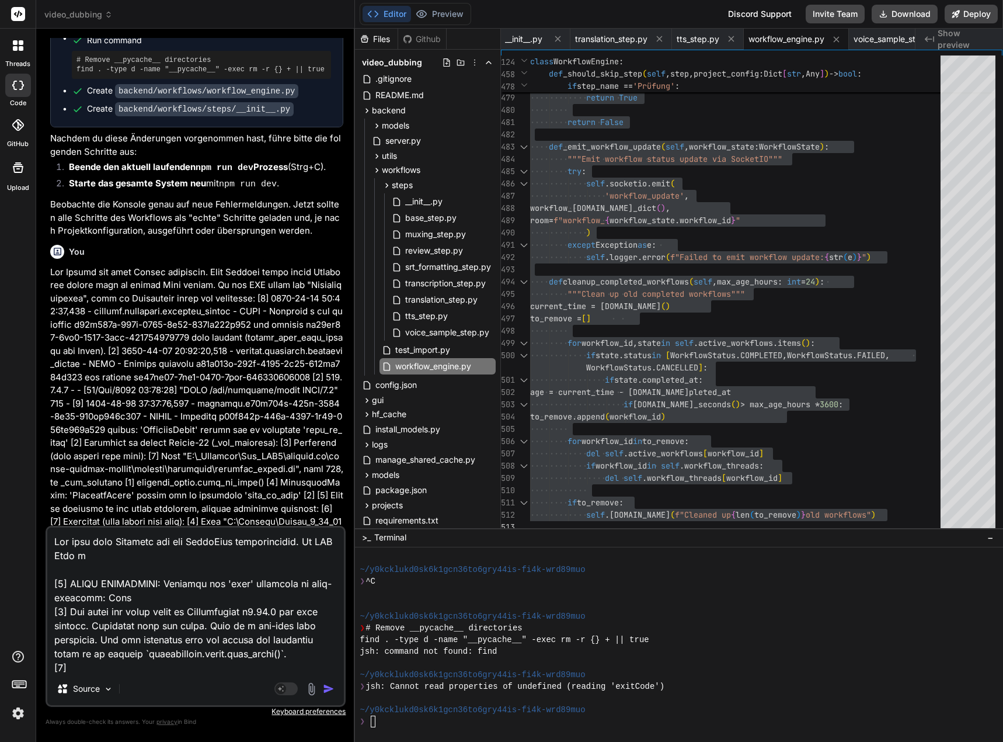
type textarea "x"
type textarea "Lor ipsu dolo Sitametc adi eli SeddoEius temporincidid. Ut LAB Etdo mag [5] ALI…"
type textarea "x"
type textarea "Lor ipsu dolo Sitametc adi eli SeddoEius temporincidid. Ut LAB Etdo mag [4] ALI…"
type textarea "x"
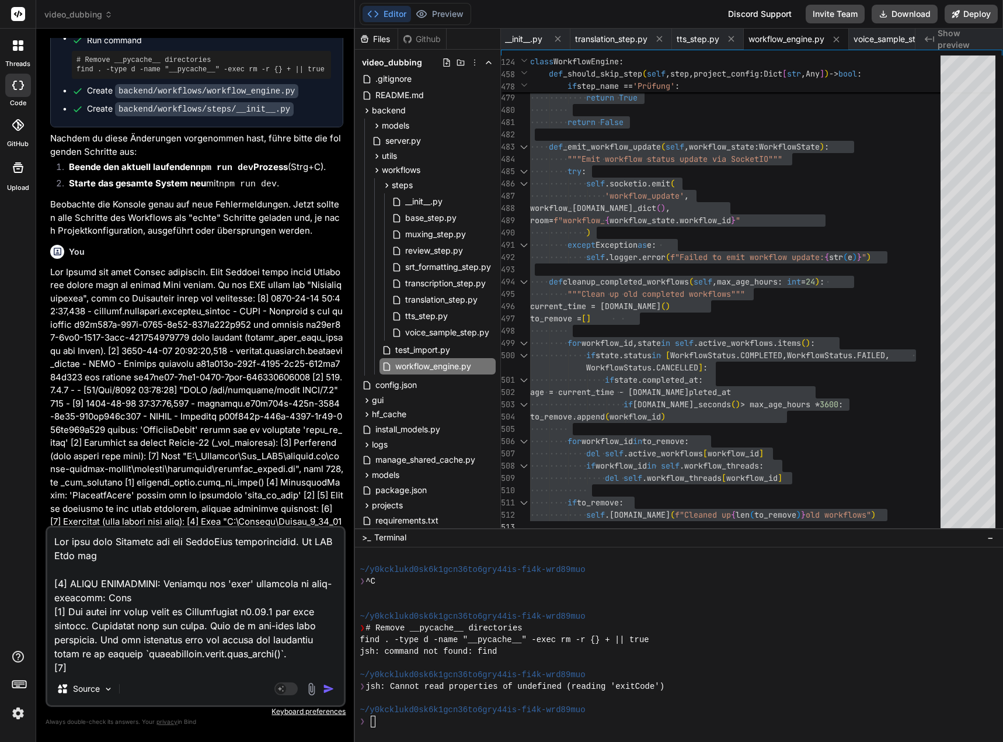
type textarea "Lor ipsu dolo Sitametc adi eli SeddoEius temporincidid. Ut LAB Etdo mag a [3] E…"
type textarea "x"
type textarea "Lor ipsu dolo Sitametc adi eli SeddoEius temporincidid. Ut LAB Etdo mag al [0] …"
type textarea "x"
type textarea "Lor ipsu dolo Sitametc adi eli SeddoEius temporincidid. Ut LAB Etdo mag ali [5]…"
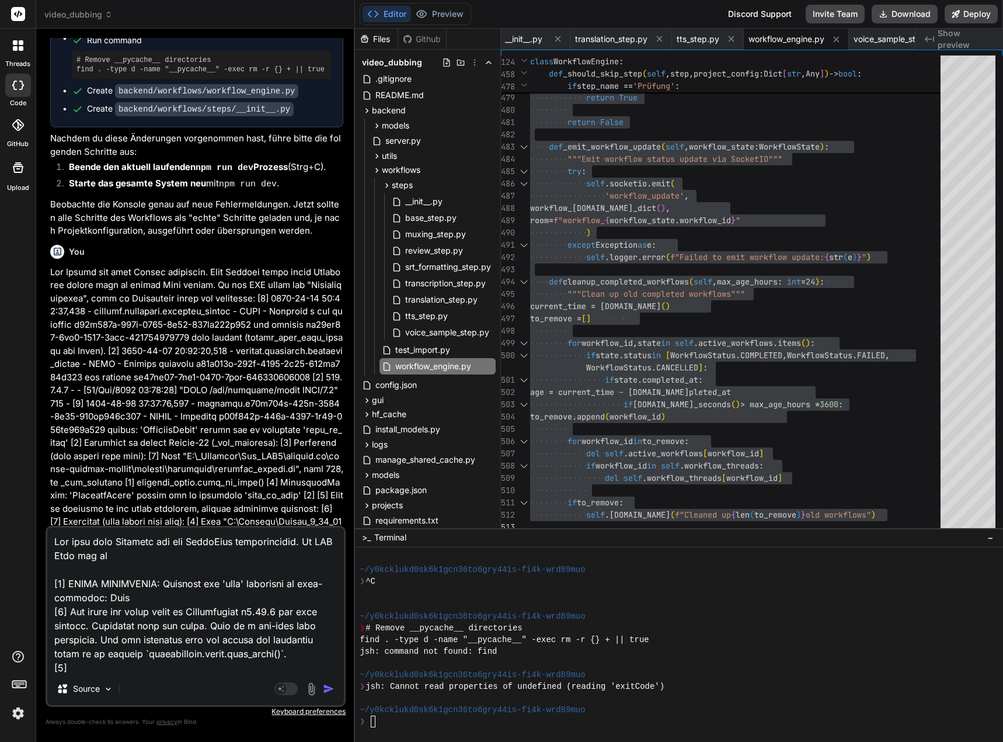
type textarea "x"
type textarea "Lor ipsu dolo Sitametc adi eli SeddoEius temporincidid. Ut LAB Etdo mag aliq [8…"
type textarea "x"
type textarea "Lor ipsu dolo Sitametc adi eli SeddoEius temporincidid. Ut LAB Etdo mag aliq [8…"
type textarea "x"
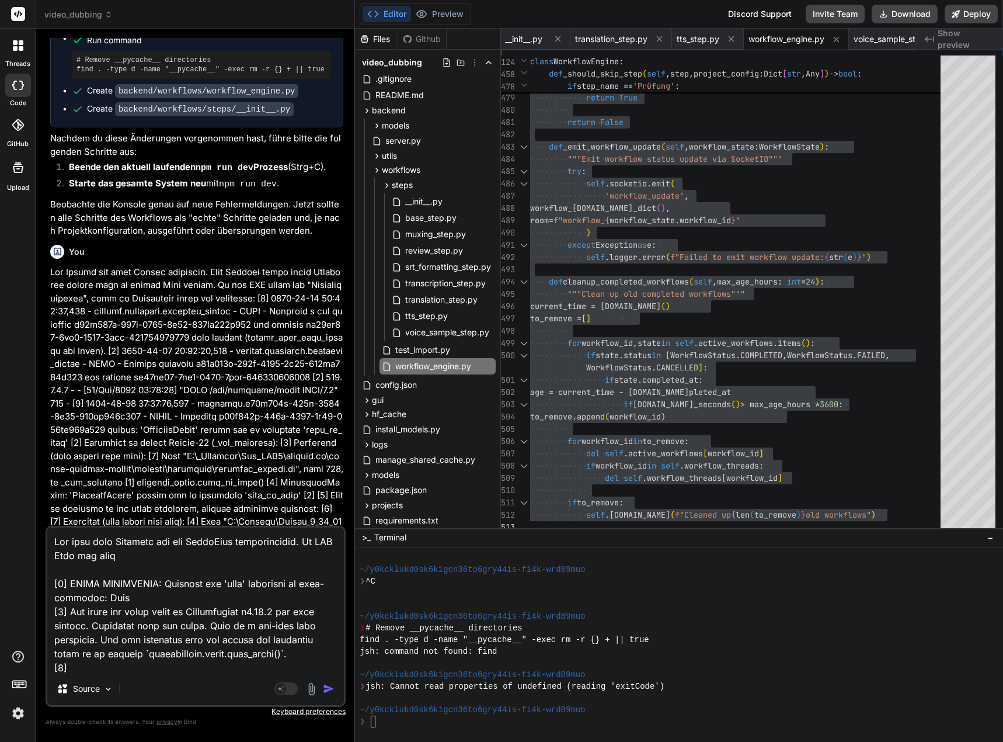
type textarea "Lor ipsu dolo Sitametc adi eli SeddoEius temporincidid. Ut LAB Etdo mag aliq e …"
type textarea "x"
type textarea "Lor ipsu dolo Sitametc adi eli SeddoEius temporincidid. Ut LAB Etdo mag aliq en…"
type textarea "x"
type textarea "Lor ipsu dolo Sitametc adi eli SeddoEius temporincidid. Ut LAB Etdo mag aliq en…"
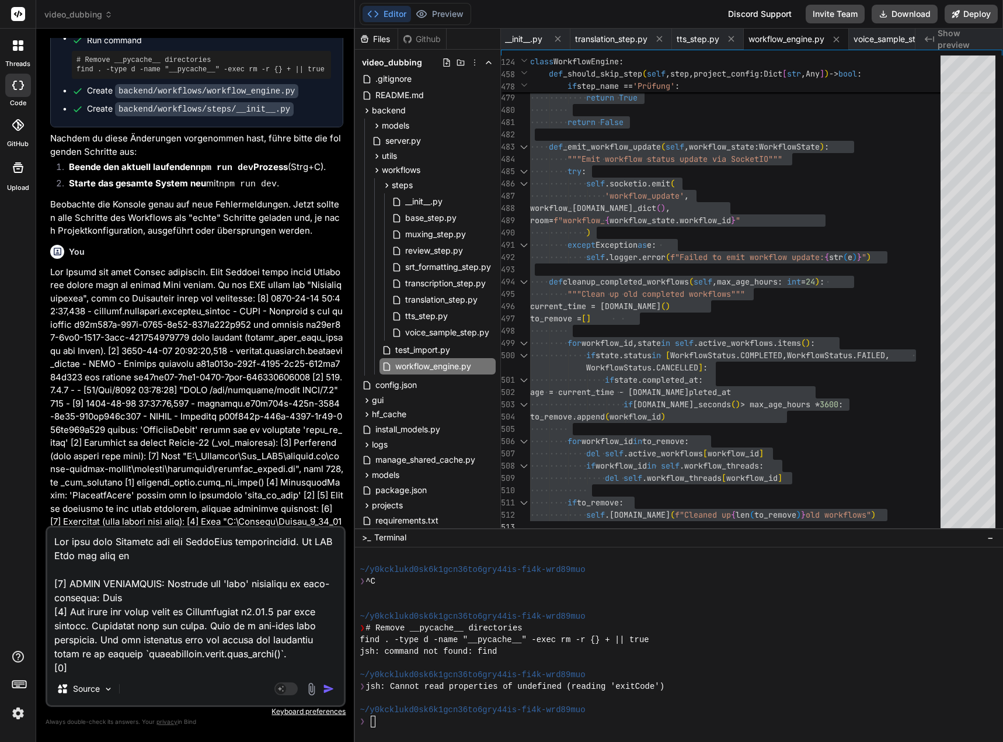
type textarea "x"
type textarea "Lor ipsu dolo Sitametc adi eli SeddoEius temporincidid. Ut LAB Etdo mag aliq en…"
type textarea "x"
type textarea "Lor ipsu dolo Sitametc adi eli SeddoEius temporincidid. Ut LAB Etdo mag aliq en…"
type textarea "x"
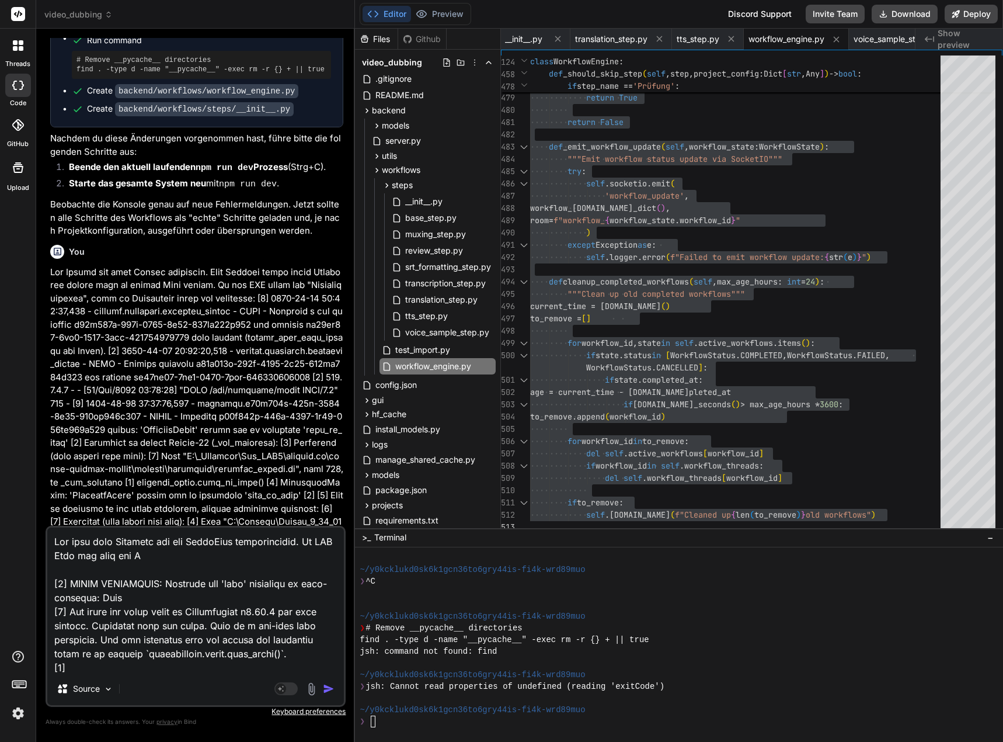
type textarea "Lor ipsu dolo Sitametc adi eli SeddoEius temporincidid. Ut LAB Etdo mag aliq en…"
type textarea "x"
type textarea "Lor ipsu dolo Sitametc adi eli SeddoEius temporincidid. Ut LAB Etdo mag aliq en…"
type textarea "x"
type textarea "Lor ipsu dolo Sitametc adi eli SeddoEius temporincidid. Ut LAB Etdo mag aliq en…"
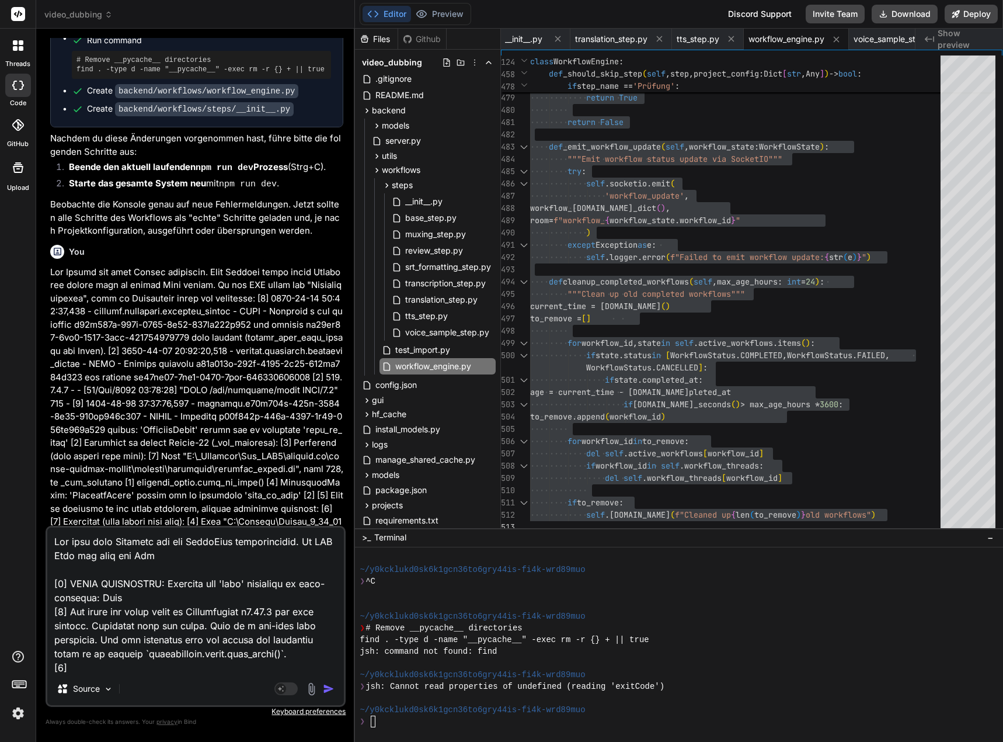
type textarea "x"
type textarea "Lor ipsu dolo Sitametc adi eli SeddoEius temporincidid. Ut LAB Etdo mag aliq en…"
type textarea "x"
type textarea "Lor ipsu dolo Sitametc adi eli SeddoEius temporincidid. Ut LAB Etdo mag aliq en…"
type textarea "x"
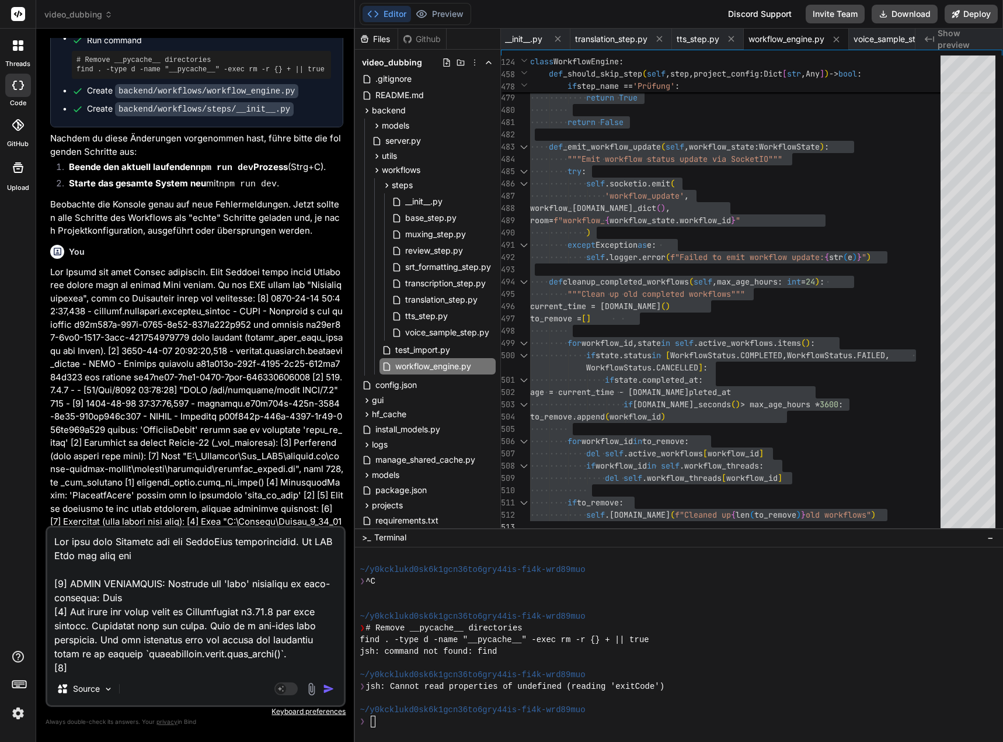
type textarea "Lor ipsu dolo Sitametc adi eli SeddoEius temporincidid. Ut LAB Etdo mag aliq en…"
type textarea "x"
type textarea "Lor ipsu dolo Sitametc adi eli SeddoEius temporincidid. Ut LAB Etdo mag aliq en…"
type textarea "x"
type textarea "Lor ipsu dolo Sitametc adi eli SeddoEius temporincidid. Ut LAB Etdo mag aliq e …"
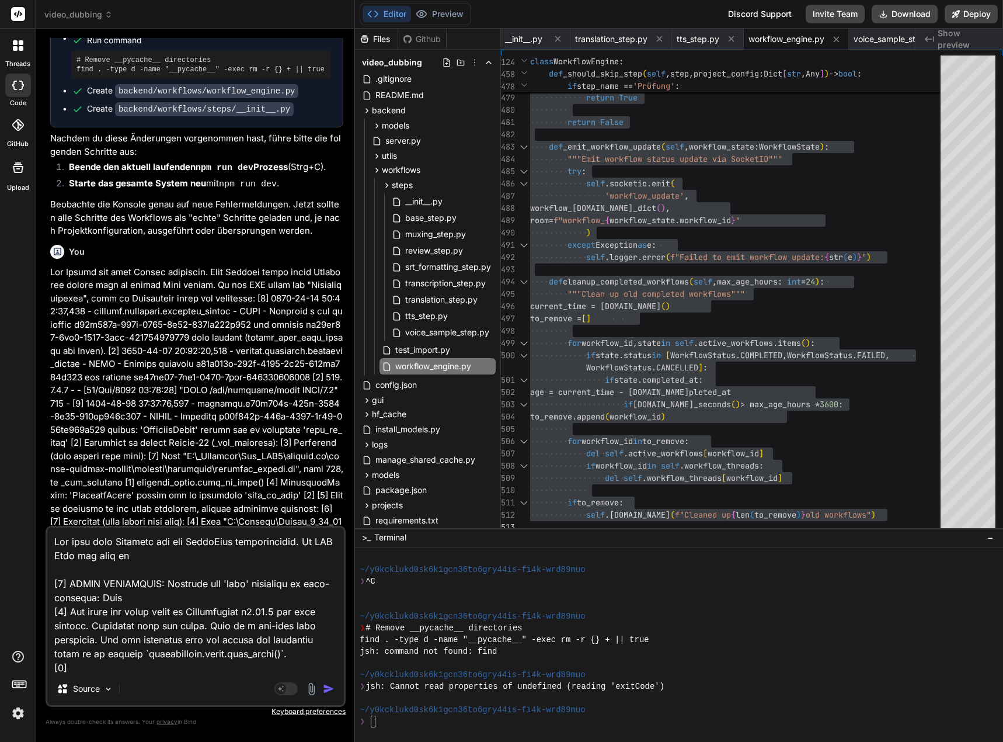
type textarea "x"
type textarea "Lor ipsu dolo Sitametc adi eli SeddoEius temporincidid. Ut LAB Etdo mag aliq [8…"
type textarea "x"
type textarea "Lor ipsu dolo Sitametc adi eli SeddoEius temporincidid. Ut LAB Etdo mag aliq [8…"
type textarea "x"
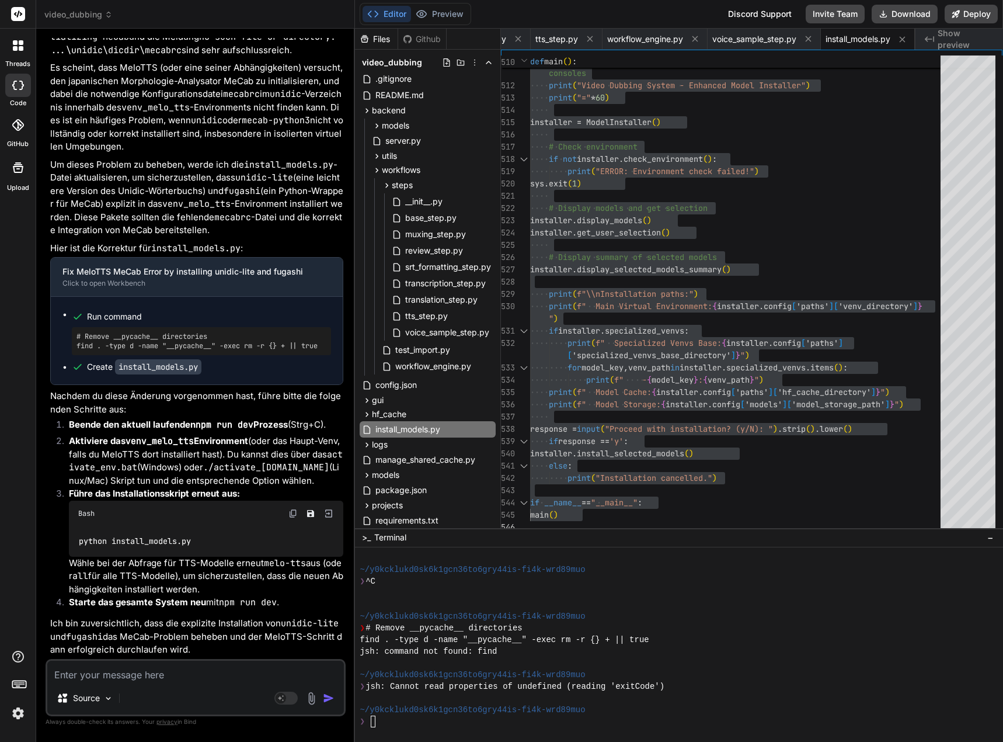
scroll to position [19047, 0]
click at [295, 511] on img at bounding box center [292, 513] width 9 height 9
click at [135, 669] on textarea at bounding box center [195, 670] width 297 height 21
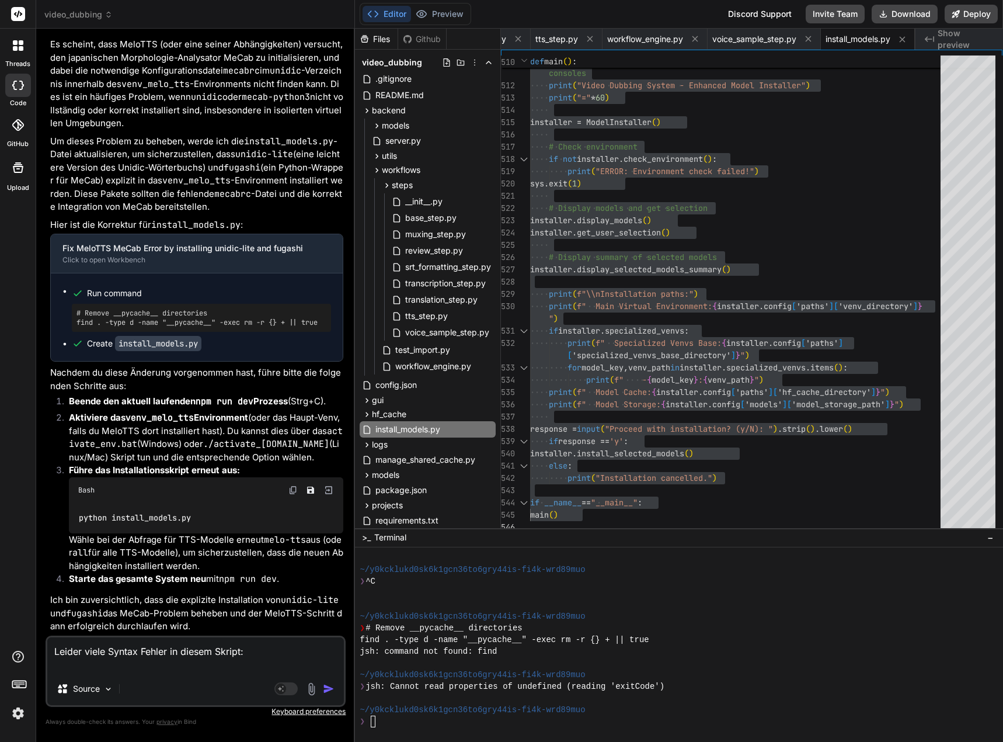
paste textarea "Unexpected indentation"
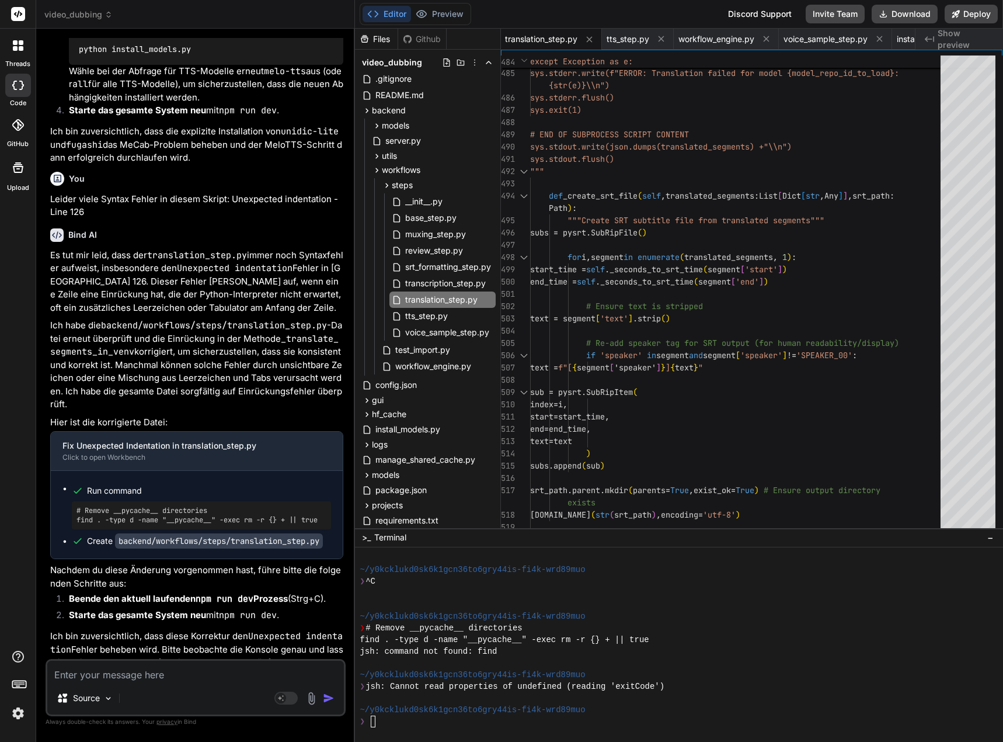
scroll to position [19564, 0]
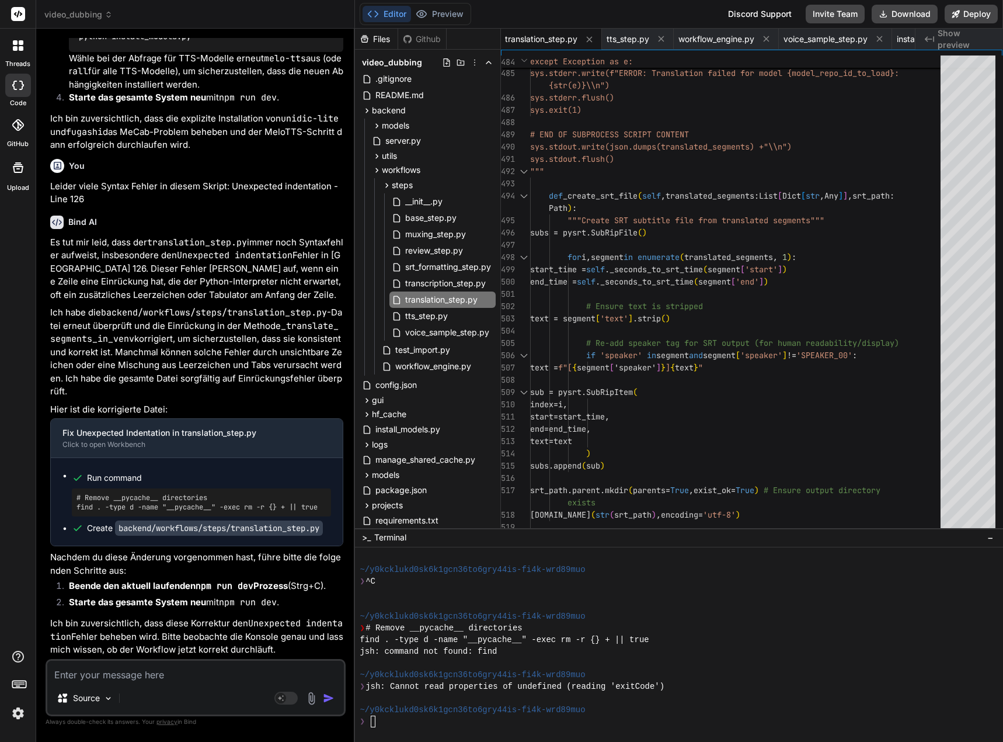
click at [124, 678] on textarea at bounding box center [195, 670] width 297 height 21
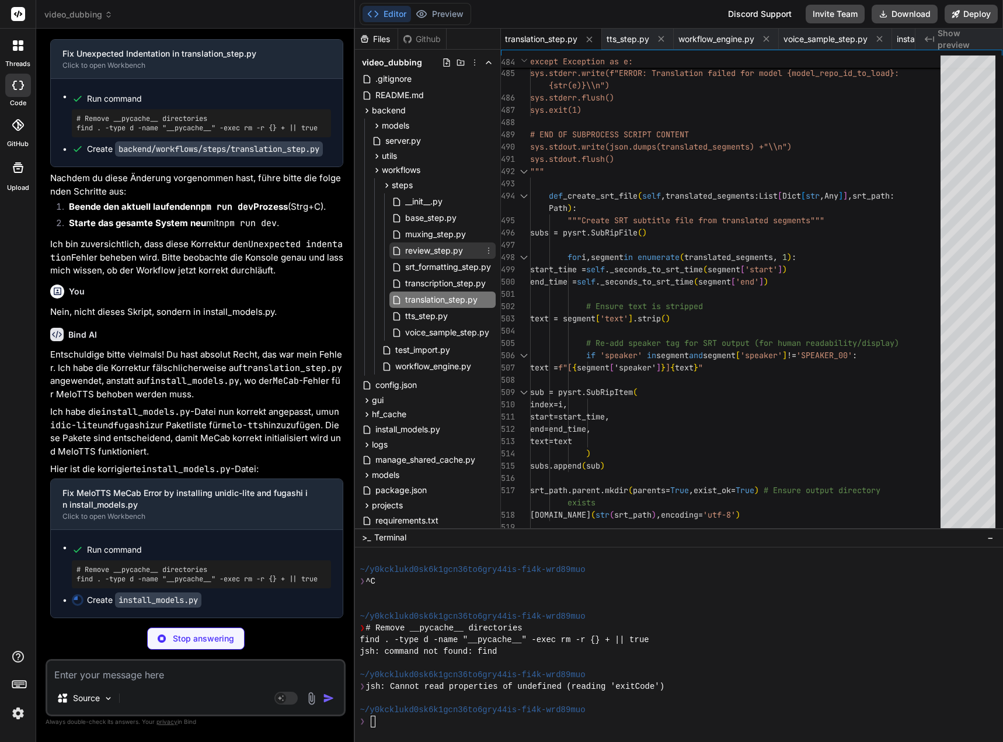
scroll to position [0, 255]
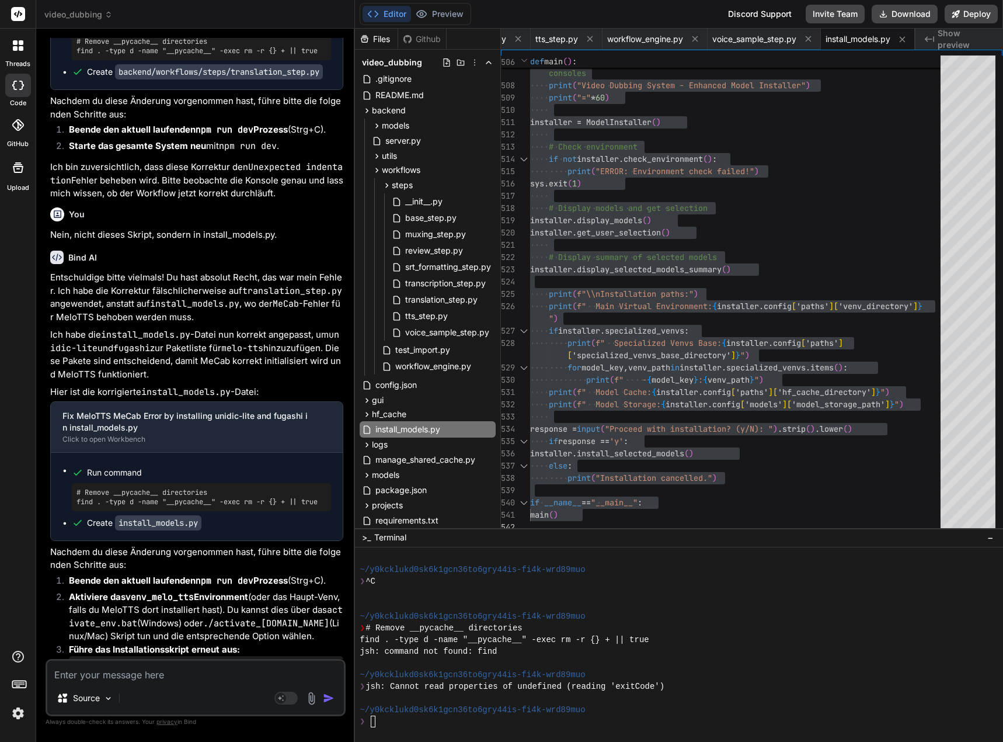
click at [141, 666] on textarea at bounding box center [195, 670] width 297 height 21
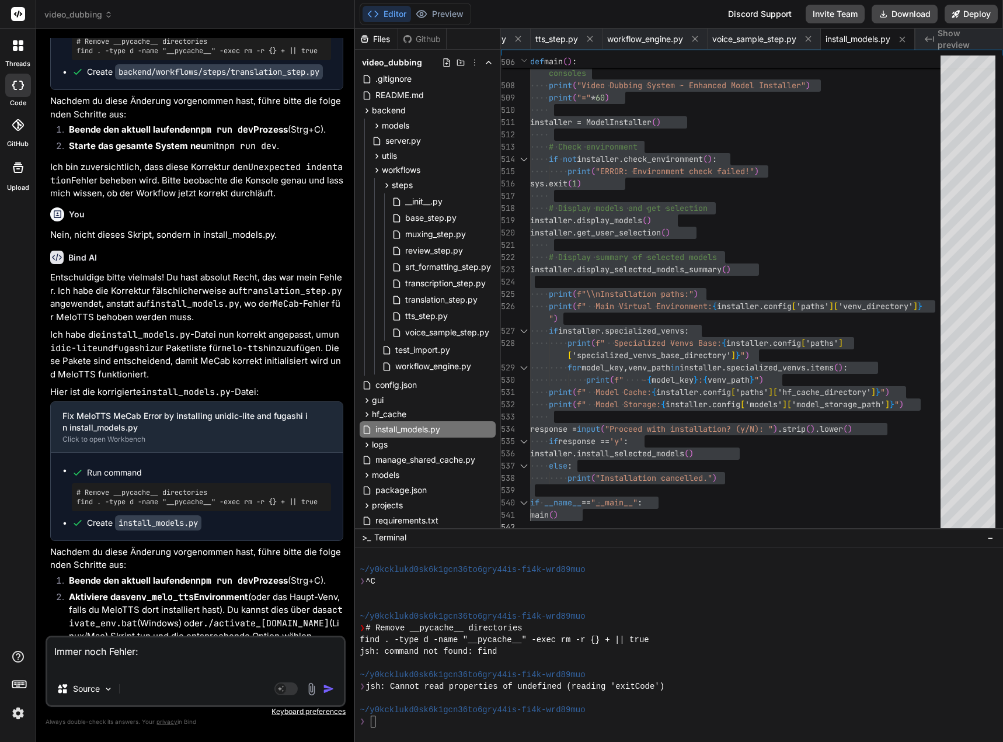
click at [145, 662] on textarea "Immer noch Fehler:" at bounding box center [195, 654] width 297 height 35
paste textarea "Unexpected indentation"
click at [123, 659] on textarea "Immer noch Fehler: Unexpected indentation Line 126" at bounding box center [195, 647] width 297 height 49
paste textarea ""return" can be used only within a function"
click at [130, 667] on textarea "Immer noch Fehler: Unexpected indentation Line 126 "return" can be used only wi…" at bounding box center [195, 640] width 297 height 63
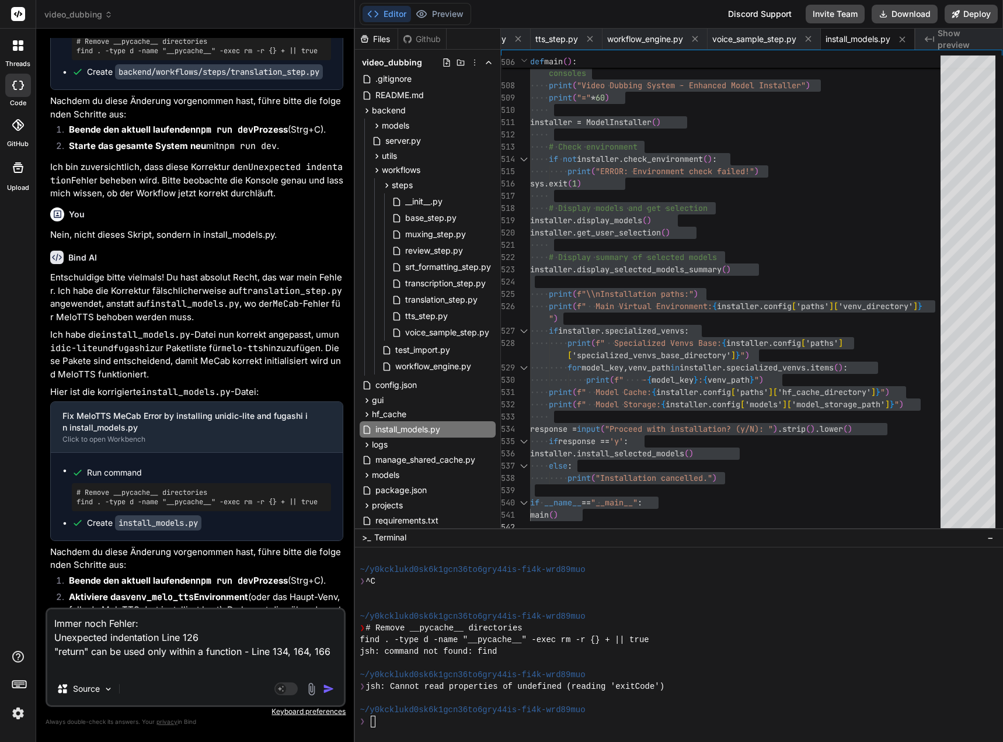
paste textarea ""(" was not closed"
click at [143, 664] on textarea "Immer noch Fehler: Unexpected indentation Line 126 "return" can be used only wi…" at bounding box center [195, 633] width 297 height 77
paste textarea "Statements must be separated by newlines or semicolons"
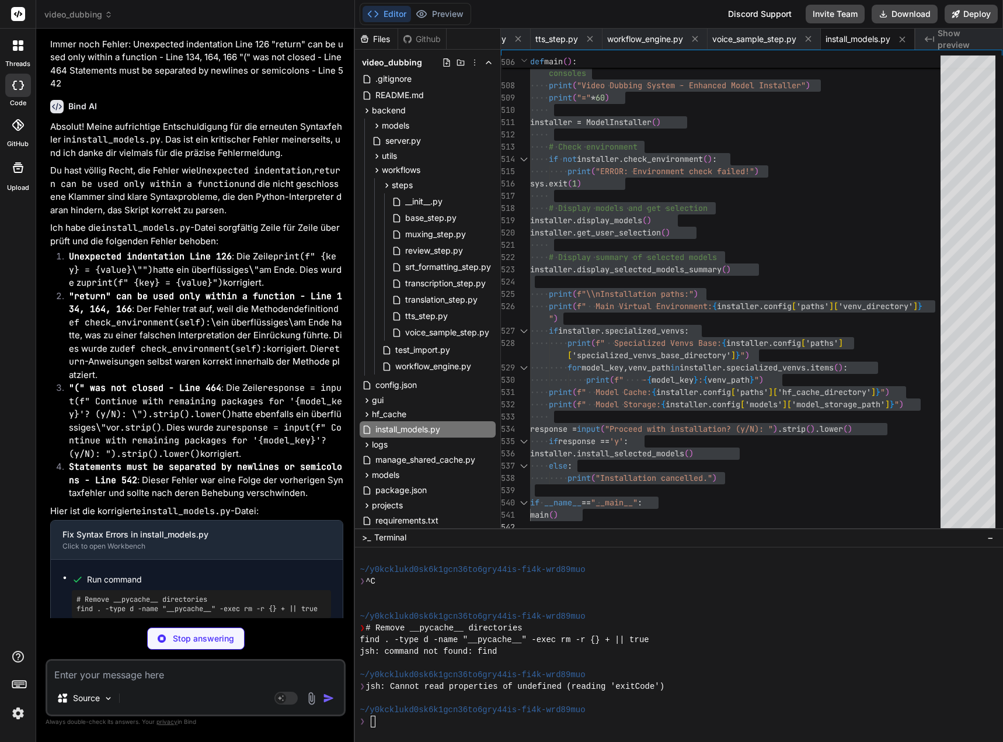
scroll to position [20852, 0]
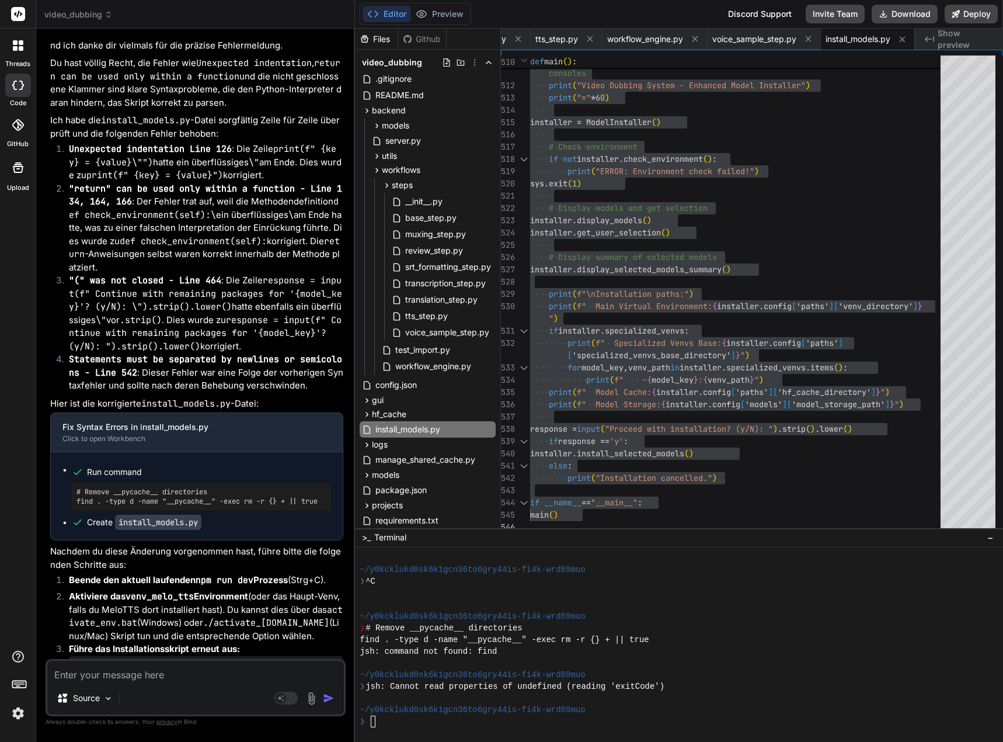
scroll to position [21085, 0]
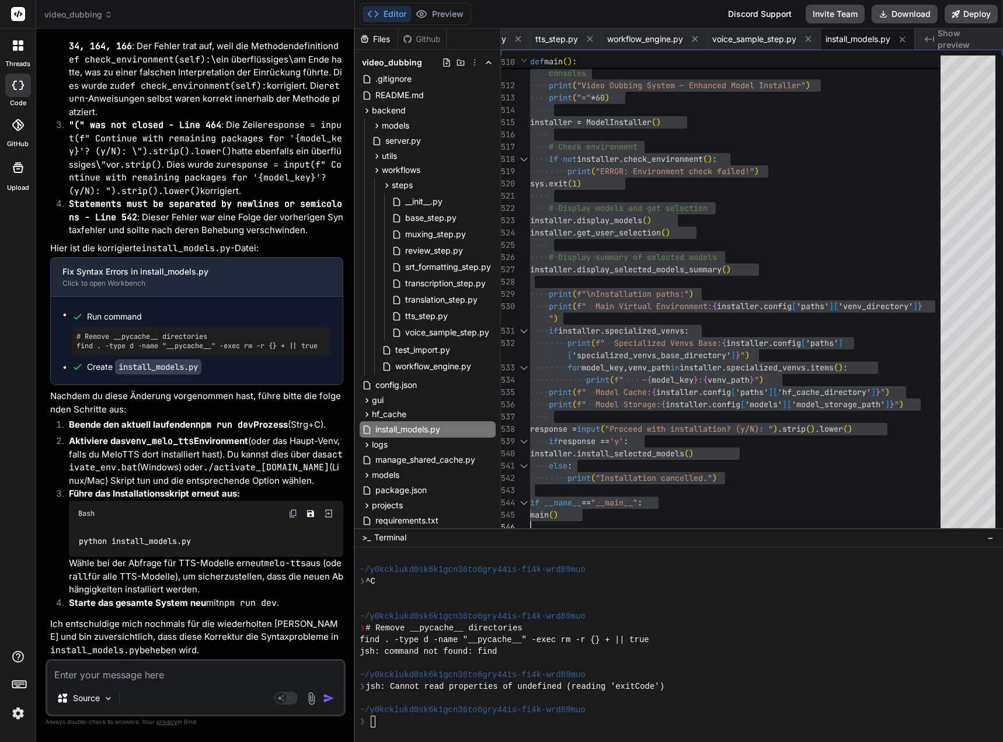
click at [117, 674] on textarea at bounding box center [195, 670] width 297 height 21
paste textarea "Installing collected packages: fugashi Attempting uninstall: fugashi Found exis…"
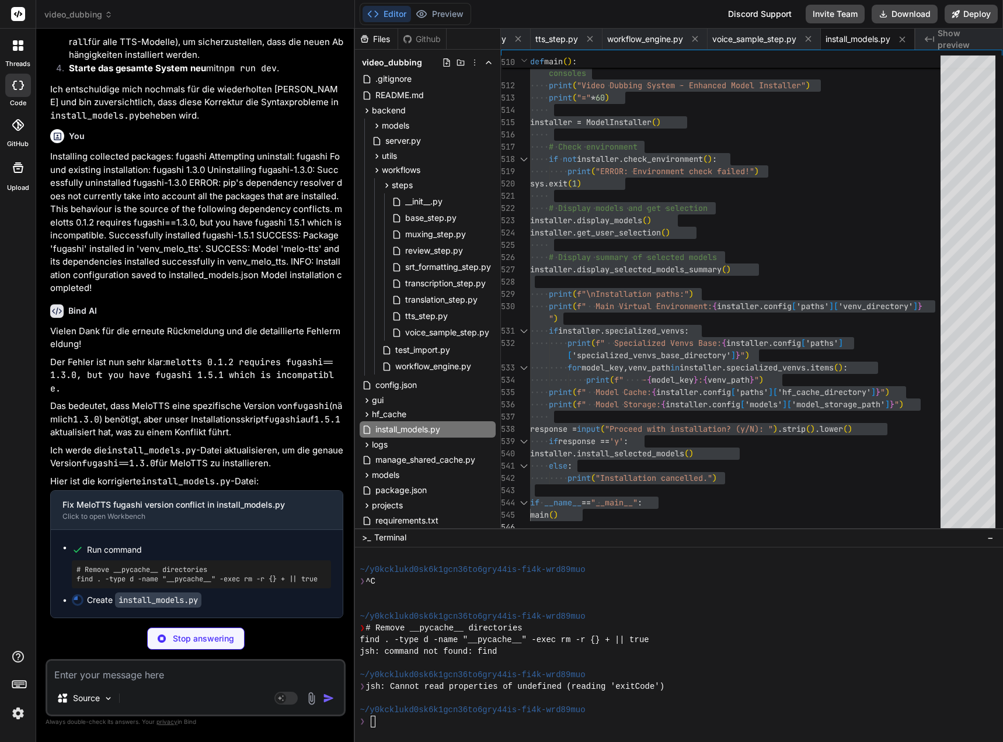
scroll to position [21620, 0]
